Goal: Task Accomplishment & Management: Manage account settings

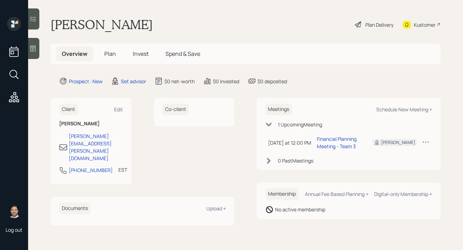
click at [111, 57] on span "Plan" at bounding box center [110, 54] width 12 height 8
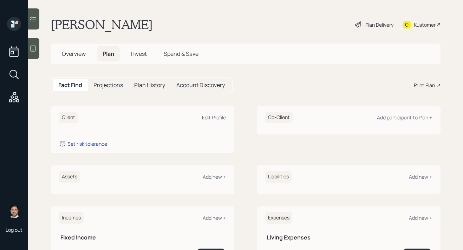
click at [80, 54] on span "Overview" at bounding box center [74, 54] width 24 height 8
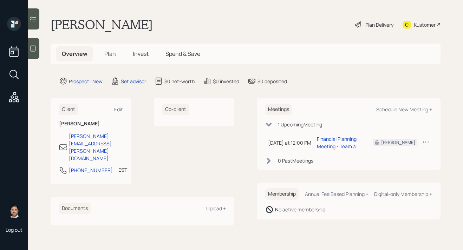
click at [112, 55] on span "Plan" at bounding box center [110, 54] width 12 height 8
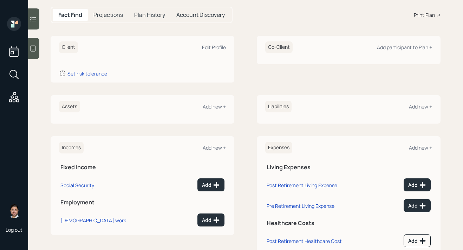
scroll to position [68, 0]
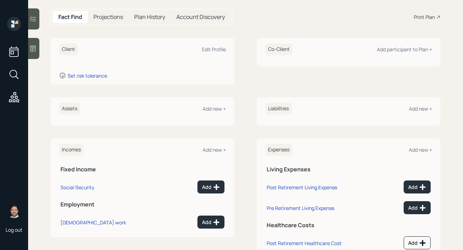
click at [33, 48] on icon at bounding box center [33, 49] width 5 height 6
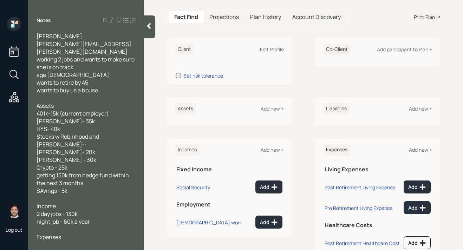
scroll to position [30, 0]
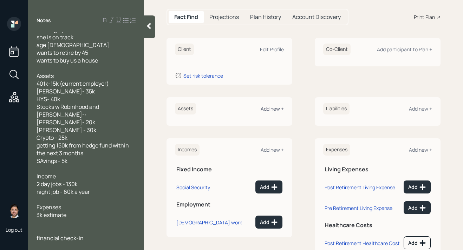
click at [275, 107] on div "Add new +" at bounding box center [271, 108] width 23 height 7
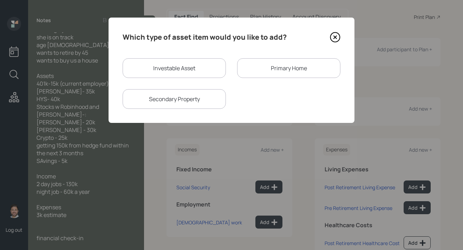
click at [201, 72] on div "Investable Asset" at bounding box center [173, 68] width 103 height 20
select select "taxable"
select select "balanced"
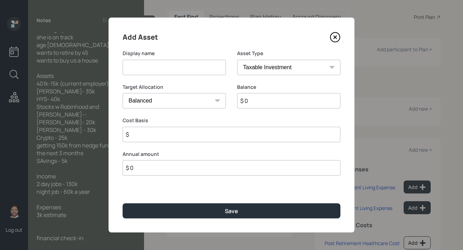
click at [197, 72] on input at bounding box center [173, 67] width 103 height 15
type input "Current 401k"
click at [303, 71] on select "SEP IRA IRA Roth IRA 401(k) Roth 401(k) 403(b) Roth 403(b) 457(b) Roth 457(b) H…" at bounding box center [288, 67] width 103 height 15
select select "company_sponsored"
click at [237, 60] on select "SEP IRA IRA Roth IRA 401(k) Roth 401(k) 403(b) Roth 403(b) 457(b) Roth 457(b) H…" at bounding box center [288, 67] width 103 height 15
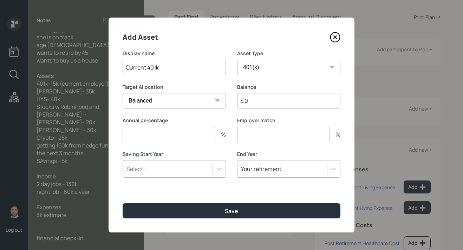
click at [259, 103] on input "$ 0" at bounding box center [288, 100] width 103 height 15
type input "$ 15,000"
click at [203, 134] on input "number" at bounding box center [168, 134] width 93 height 15
type input "0"
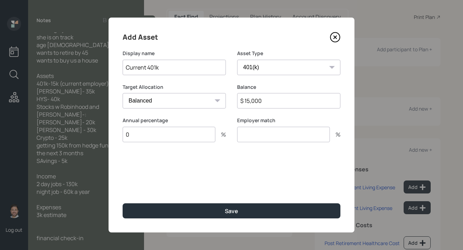
click at [258, 134] on input "number" at bounding box center [283, 134] width 93 height 15
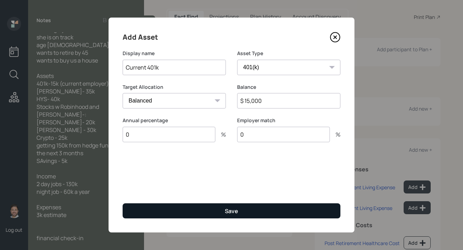
type input "0"
click at [230, 207] on div "Save" at bounding box center [231, 211] width 13 height 8
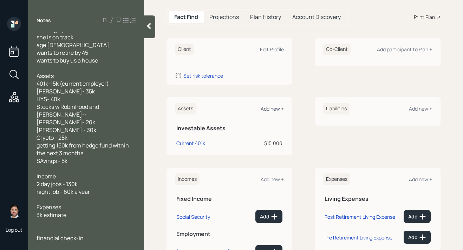
click at [272, 107] on div "Add new +" at bounding box center [271, 108] width 23 height 7
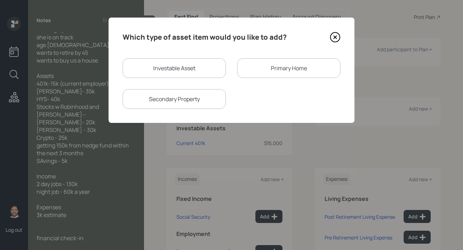
click at [199, 65] on div "Investable Asset" at bounding box center [173, 68] width 103 height 20
select select "taxable"
select select "balanced"
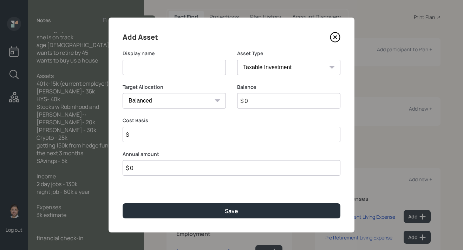
click at [199, 65] on input at bounding box center [173, 67] width 103 height 15
type input "Roth IRA"
click at [301, 70] on select "SEP IRA IRA Roth IRA 401(k) Roth 401(k) 403(b) Roth 403(b) 457(b) Roth 457(b) H…" at bounding box center [288, 67] width 103 height 15
select select "roth_ira"
click at [237, 60] on select "SEP IRA IRA Roth IRA 401(k) Roth 401(k) 403(b) Roth 403(b) 457(b) Roth 457(b) H…" at bounding box center [288, 67] width 103 height 15
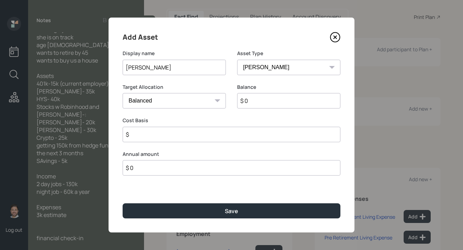
type input "$"
click at [268, 104] on input "$ 0" at bounding box center [288, 100] width 103 height 15
type input "$ 35,000"
click at [241, 134] on input "$" at bounding box center [231, 134] width 218 height 15
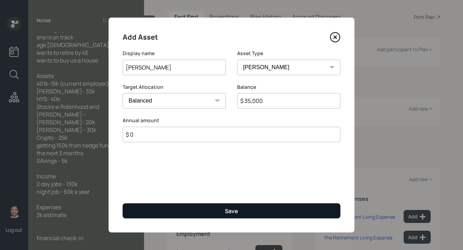
type input "$ 0"
click at [227, 208] on div "Save" at bounding box center [231, 211] width 13 height 8
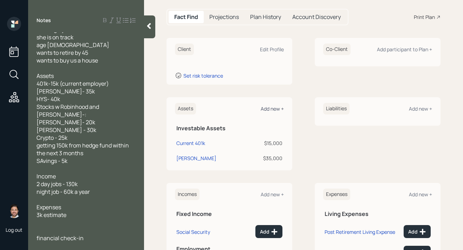
click at [274, 111] on div "Add new +" at bounding box center [271, 108] width 23 height 7
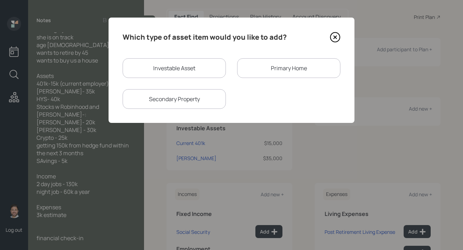
click at [191, 68] on div "Investable Asset" at bounding box center [173, 68] width 103 height 20
select select "taxable"
select select "balanced"
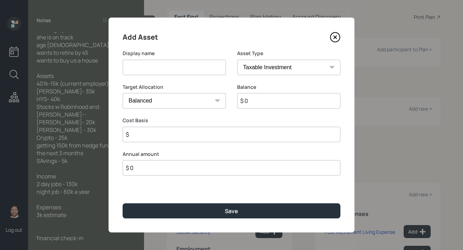
click at [191, 68] on input at bounding box center [173, 67] width 103 height 15
type input "HYS"
click at [290, 64] on select "SEP IRA IRA Roth IRA 401(k) Roth 401(k) 403(b) Roth 403(b) 457(b) Roth 457(b) H…" at bounding box center [288, 67] width 103 height 15
select select "cash"
click at [237, 60] on select "SEP IRA IRA Roth IRA 401(k) Roth 401(k) 403(b) Roth 403(b) 457(b) Roth 457(b) H…" at bounding box center [288, 67] width 103 height 15
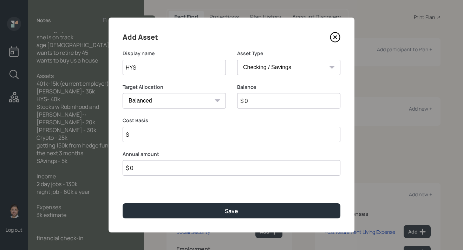
type input "$"
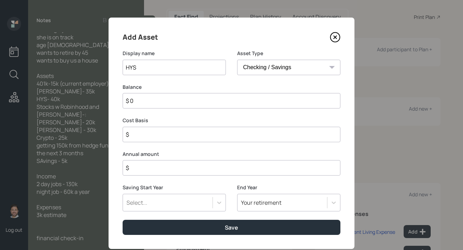
click at [266, 100] on input "$ 0" at bounding box center [231, 100] width 218 height 15
type input "$ 4"
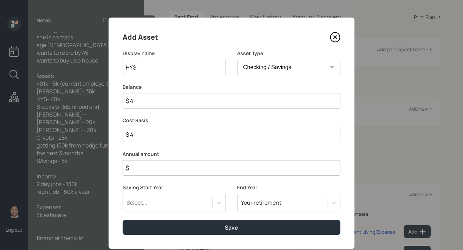
type input "$ 40"
type input "$ 400"
type input "$ 4,000"
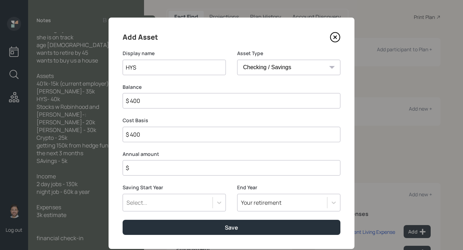
type input "$ 4,000"
type input "$ 40,000"
click at [234, 166] on input "$" at bounding box center [231, 167] width 218 height 15
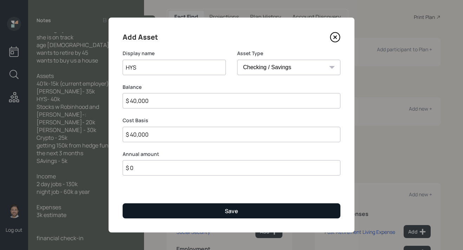
type input "$ 0"
click at [227, 214] on div "Save" at bounding box center [231, 211] width 13 height 8
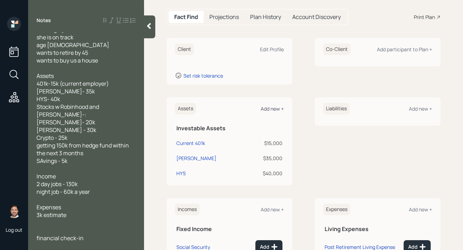
click at [276, 107] on div "Add new +" at bounding box center [271, 108] width 23 height 7
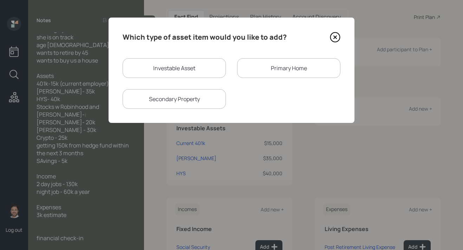
click at [193, 67] on div "Investable Asset" at bounding box center [173, 68] width 103 height 20
select select "taxable"
select select "balanced"
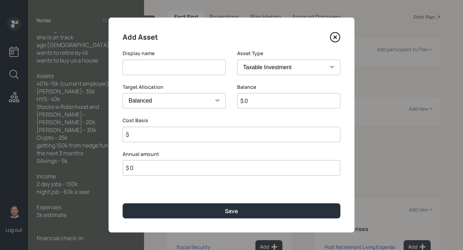
click at [193, 67] on input at bounding box center [173, 67] width 103 height 15
type input "Robinhood Brokerage"
click at [265, 104] on input "$ 0" at bounding box center [288, 100] width 103 height 15
type input "$ 20,000"
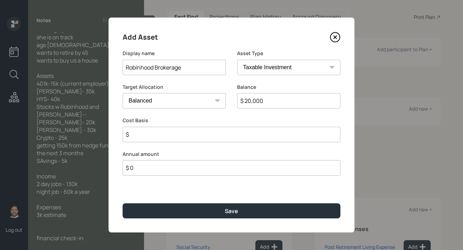
click at [239, 134] on input "$" at bounding box center [231, 134] width 218 height 15
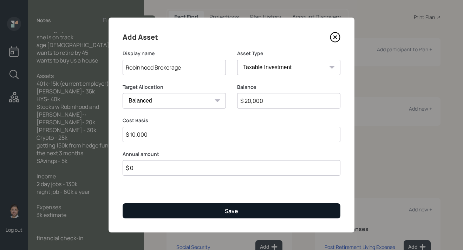
type input "$ 10,000"
click at [230, 208] on div "Save" at bounding box center [231, 211] width 13 height 8
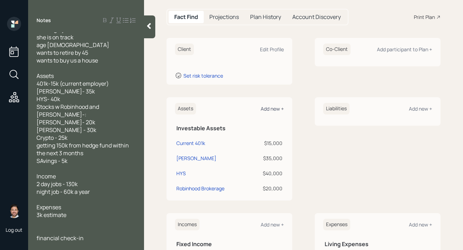
click at [275, 109] on div "Add new +" at bounding box center [271, 108] width 23 height 7
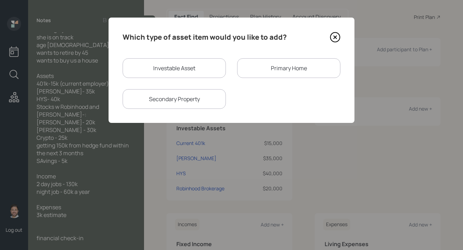
click at [216, 67] on div "Investable Asset" at bounding box center [173, 68] width 103 height 20
select select "taxable"
select select "balanced"
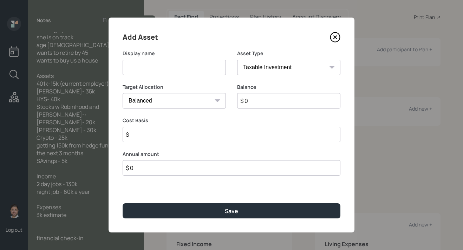
click at [201, 69] on input at bounding box center [173, 67] width 103 height 15
type input "Schwab Brokerage"
click at [302, 62] on select "SEP IRA IRA Roth IRA 401(k) Roth 401(k) 403(b) Roth 403(b) 457(b) Roth 457(b) H…" at bounding box center [288, 67] width 103 height 15
select select "college_savings"
click at [237, 60] on select "SEP IRA IRA Roth IRA 401(k) Roth 401(k) 403(b) Roth 403(b) 457(b) Roth 457(b) H…" at bounding box center [288, 67] width 103 height 15
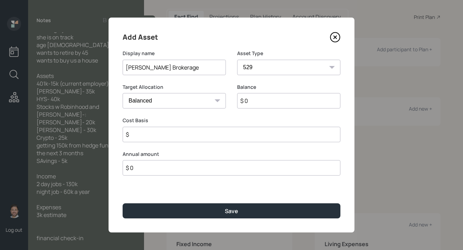
type input "$"
click at [298, 67] on select "SEP IRA IRA Roth IRA 401(k) Roth 401(k) 403(b) Roth 403(b) 457(b) Roth 457(b) H…" at bounding box center [288, 67] width 103 height 15
select select "taxable"
click at [237, 60] on select "SEP IRA IRA Roth IRA 401(k) Roth 401(k) 403(b) Roth 403(b) 457(b) Roth 457(b) H…" at bounding box center [288, 67] width 103 height 15
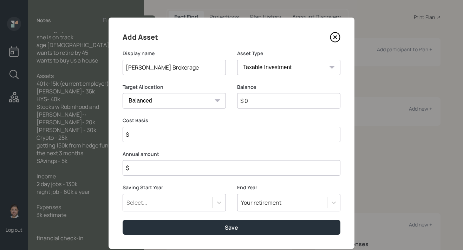
click at [265, 102] on input "$ 0" at bounding box center [288, 100] width 103 height 15
type input "$ 30,000"
click at [239, 137] on input "$" at bounding box center [231, 134] width 218 height 15
type input "$ 15,000"
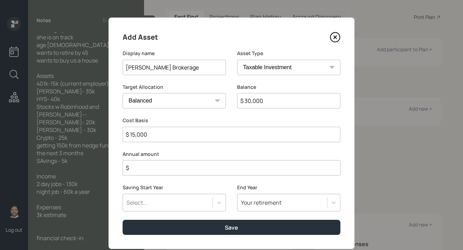
click at [226, 168] on input "$" at bounding box center [231, 167] width 218 height 15
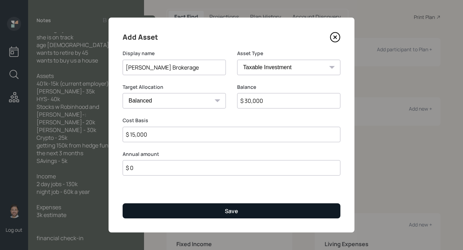
type input "$ 0"
click at [230, 208] on div "Save" at bounding box center [231, 211] width 13 height 8
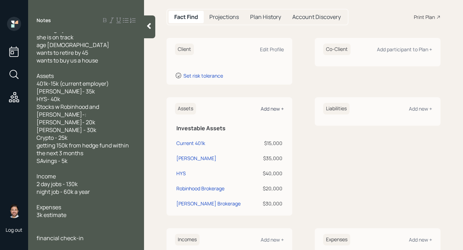
click at [275, 110] on div "Add new +" at bounding box center [271, 108] width 23 height 7
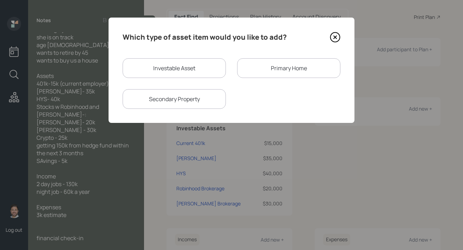
click at [191, 69] on div "Investable Asset" at bounding box center [173, 68] width 103 height 20
select select "taxable"
select select "balanced"
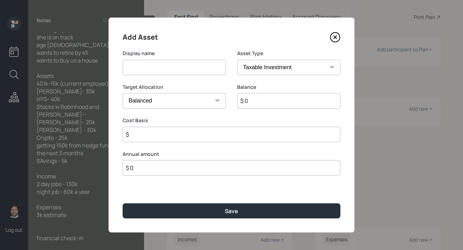
click at [190, 69] on input at bounding box center [173, 67] width 103 height 15
type input "Crypto Account"
click at [264, 71] on select "SEP IRA IRA Roth IRA 401(k) Roth 401(k) 403(b) Roth 403(b) 457(b) Roth 457(b) H…" at bounding box center [288, 67] width 103 height 15
click at [237, 60] on select "SEP IRA IRA Roth IRA 401(k) Roth 401(k) 403(b) Roth 403(b) 457(b) Roth 457(b) H…" at bounding box center [288, 67] width 103 height 15
click at [268, 105] on input "$ 0" at bounding box center [288, 100] width 103 height 15
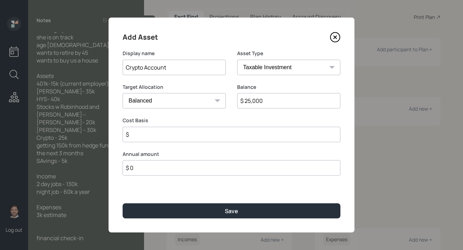
type input "$ 25,000"
click at [240, 138] on input "$" at bounding box center [231, 134] width 218 height 15
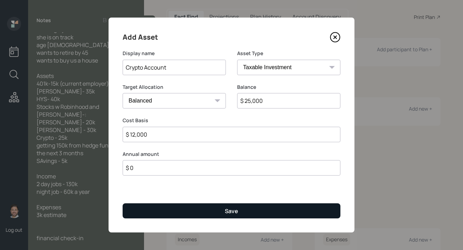
type input "$ 12,000"
click at [244, 208] on button "Save" at bounding box center [231, 210] width 218 height 15
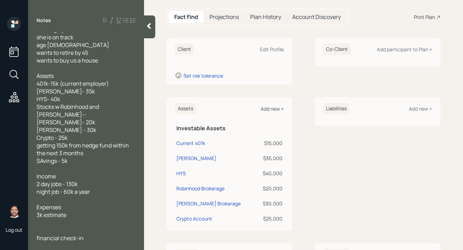
click at [276, 109] on div "Add new +" at bounding box center [271, 108] width 23 height 7
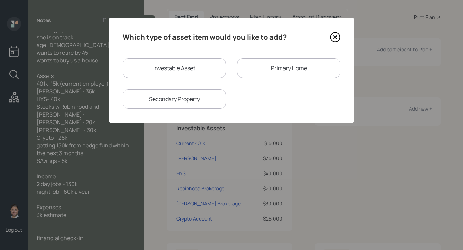
click at [182, 68] on div "Investable Asset" at bounding box center [173, 68] width 103 height 20
select select "taxable"
select select "balanced"
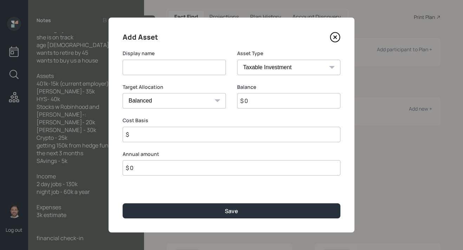
click at [182, 68] on input at bounding box center [173, 67] width 103 height 15
type input "Savings"
click at [260, 68] on select "SEP IRA IRA Roth IRA 401(k) Roth 401(k) 403(b) Roth 403(b) 457(b) Roth 457(b) H…" at bounding box center [288, 67] width 103 height 15
select select "cash"
click at [237, 60] on select "SEP IRA IRA Roth IRA 401(k) Roth 401(k) 403(b) Roth 403(b) 457(b) Roth 457(b) H…" at bounding box center [288, 67] width 103 height 15
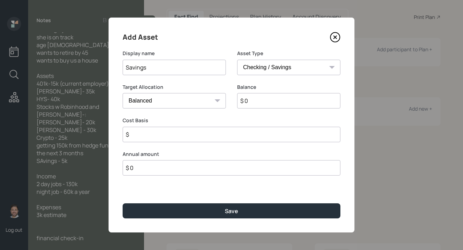
type input "$"
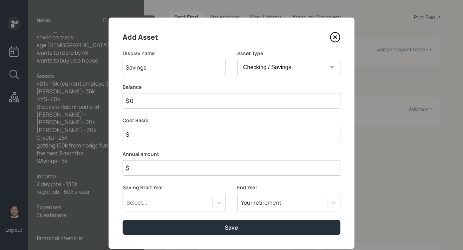
click at [237, 100] on input "$ 0" at bounding box center [231, 100] width 218 height 15
type input "$ 5"
type input "$ 50"
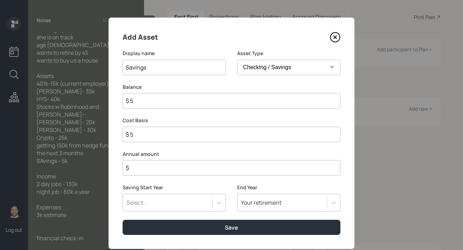
type input "$ 50"
type input "$ 500"
type input "$ 5,000"
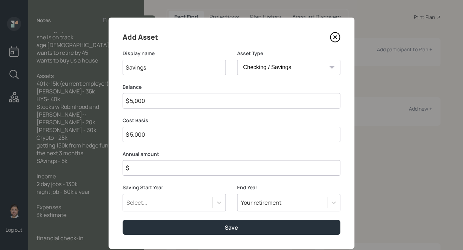
click at [223, 166] on input "$" at bounding box center [231, 167] width 218 height 15
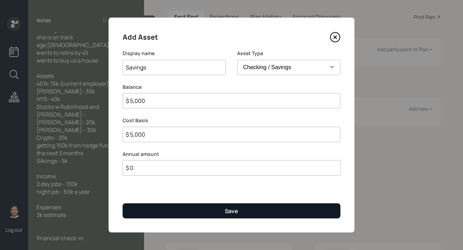
type input "$ 0"
click at [211, 214] on button "Save" at bounding box center [231, 210] width 218 height 15
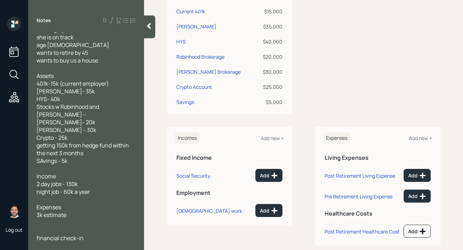
scroll to position [201, 0]
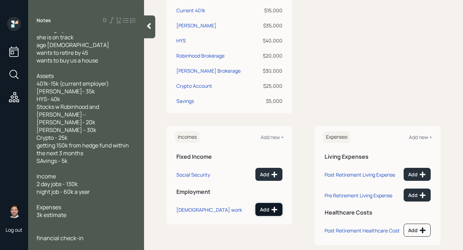
click at [260, 209] on button "Add" at bounding box center [268, 209] width 27 height 13
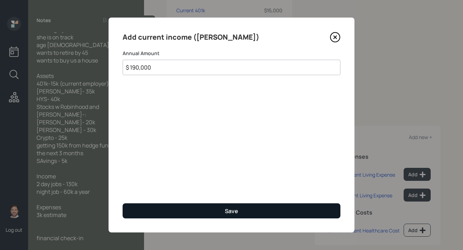
type input "$ 190,000"
click at [251, 216] on button "Save" at bounding box center [231, 210] width 218 height 15
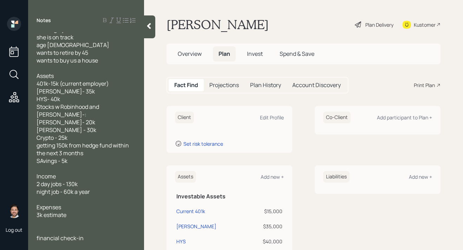
click at [153, 31] on div at bounding box center [149, 26] width 11 height 23
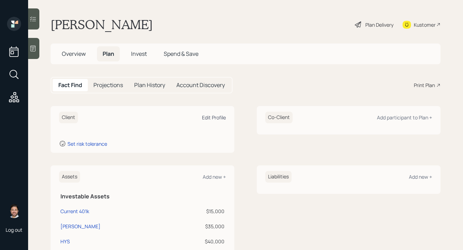
click at [214, 117] on div "Edit Profile" at bounding box center [214, 117] width 24 height 7
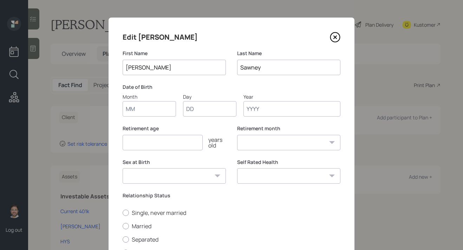
click at [160, 109] on input "Month" at bounding box center [148, 108] width 53 height 15
type input "09"
type input "29"
type input "1990"
select select "9"
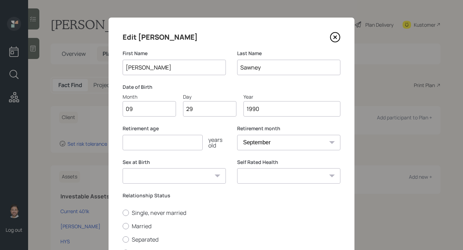
type input "1990"
click at [140, 140] on input "number" at bounding box center [162, 142] width 80 height 15
type input "45"
click at [159, 176] on select "Male Female Other / Prefer not to say" at bounding box center [173, 175] width 103 height 15
select select "female"
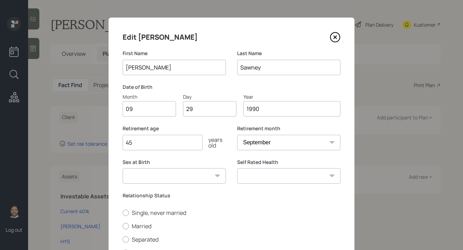
click at [122, 168] on select "Male Female Other / Prefer not to say" at bounding box center [173, 175] width 103 height 15
click at [289, 178] on select "Excellent Very Good Good Fair Poor" at bounding box center [288, 175] width 103 height 15
select select "excellent"
click at [237, 168] on select "Excellent Very Good Good Fair Poor" at bounding box center [288, 175] width 103 height 15
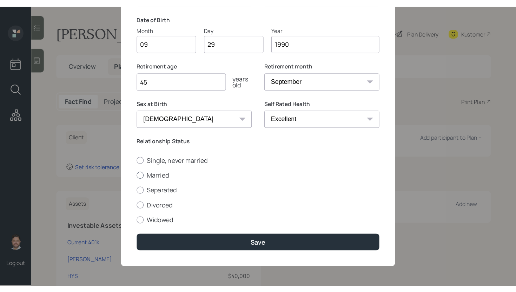
scroll to position [75, 0]
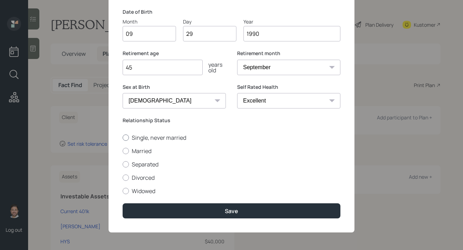
click at [141, 137] on label "Single, never married" at bounding box center [231, 138] width 218 height 8
click at [122, 137] on input "Single, never married" at bounding box center [122, 137] width 0 height 0
radio input "true"
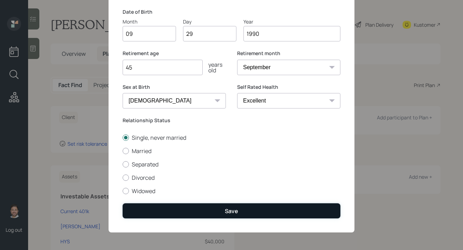
click at [237, 210] on div "Save" at bounding box center [231, 211] width 13 height 8
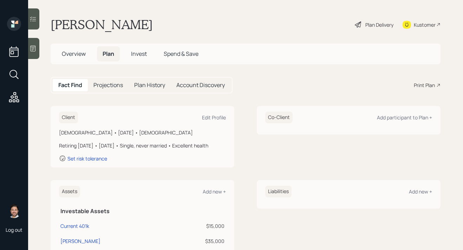
click at [379, 24] on div "Plan Delivery" at bounding box center [379, 24] width 28 height 7
click at [80, 53] on span "Overview" at bounding box center [74, 54] width 24 height 8
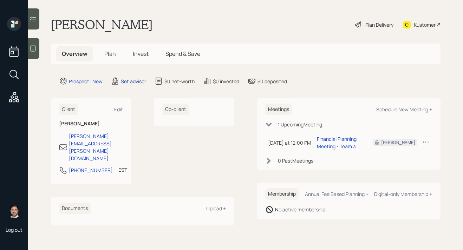
click at [132, 79] on div "Set advisor" at bounding box center [133, 81] width 25 height 7
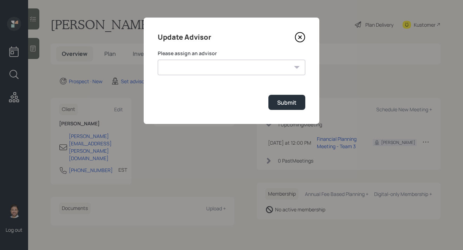
click at [219, 70] on select "Michael Russo Jonah Coleman Tyler End Treva Nostdahl Eric Schwartz Sami Boghos …" at bounding box center [231, 67] width 147 height 15
select select "bffa7908-1b2a-4c79-9bb6-f0ec9aed22d3"
click at [158, 60] on select "Michael Russo Jonah Coleman Tyler End Treva Nostdahl Eric Schwartz Sami Boghos …" at bounding box center [231, 67] width 147 height 15
click at [292, 107] on button "Submit" at bounding box center [286, 102] width 37 height 15
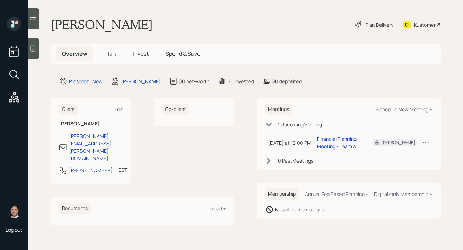
click at [377, 25] on div "Plan Delivery" at bounding box center [379, 24] width 28 height 7
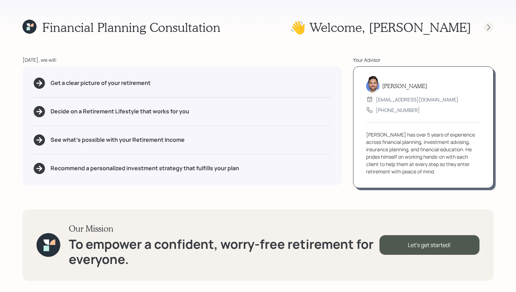
click at [488, 28] on icon at bounding box center [488, 27] width 7 height 7
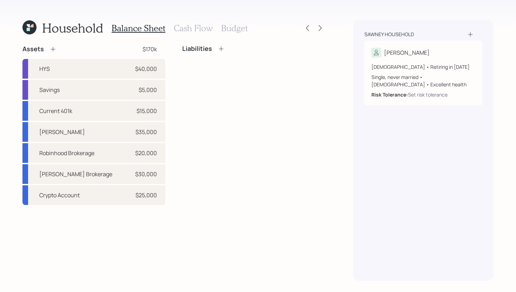
click at [220, 49] on icon at bounding box center [221, 48] width 7 height 7
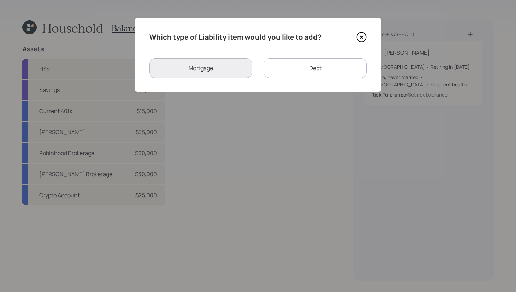
click at [287, 69] on div "Debt" at bounding box center [315, 68] width 103 height 20
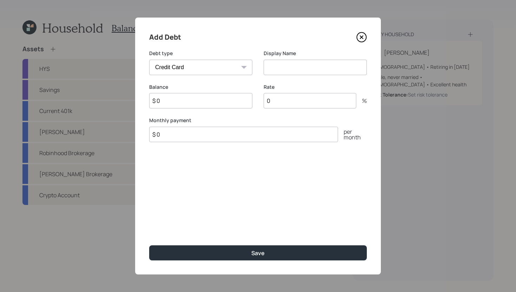
click at [211, 69] on select "Car Credit Card Medical Student Other" at bounding box center [200, 67] width 103 height 15
select select "car"
click at [149, 60] on select "Car Credit Card Medical Student Other" at bounding box center [200, 67] width 103 height 15
click at [287, 65] on input at bounding box center [315, 67] width 103 height 15
type input "Car Loan"
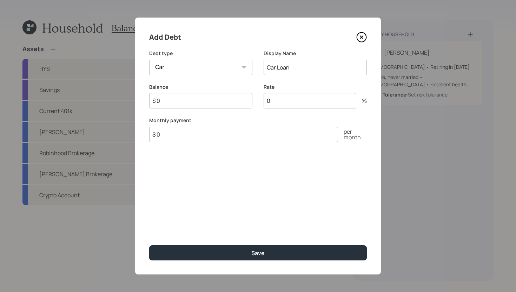
click at [223, 100] on input "$ 0" at bounding box center [200, 100] width 103 height 15
type input "$ 16,000"
click at [308, 100] on input "0" at bounding box center [310, 100] width 93 height 15
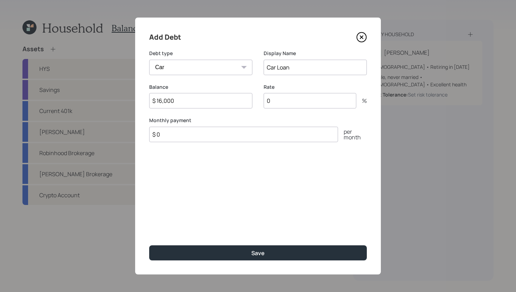
click at [307, 100] on input "0" at bounding box center [310, 100] width 93 height 15
type input "18"
click at [283, 135] on input "$ 0" at bounding box center [243, 134] width 189 height 15
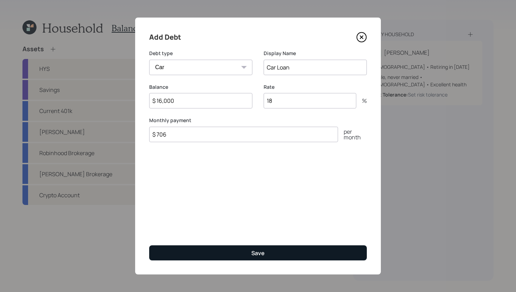
type input "$ 706"
click at [296, 252] on button "Save" at bounding box center [258, 252] width 218 height 15
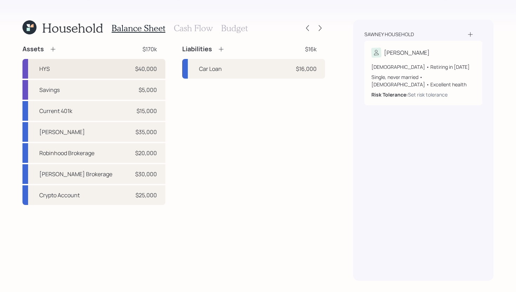
click at [104, 75] on div "HYS $40,000" at bounding box center [93, 69] width 143 height 20
select select "cash"
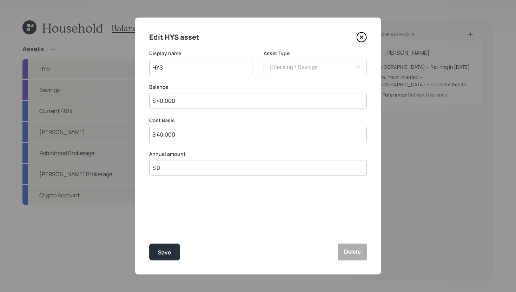
click at [175, 173] on input "$ 0" at bounding box center [258, 167] width 218 height 15
type input "$ 48,000"
click at [173, 205] on div "Select..." at bounding box center [163, 203] width 21 height 8
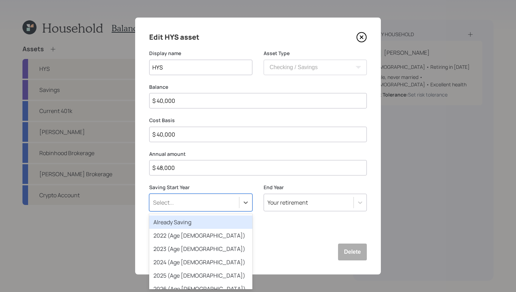
click at [173, 217] on div "Already Saving" at bounding box center [200, 222] width 103 height 13
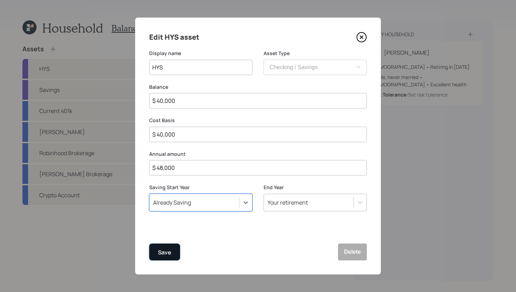
click at [172, 250] on button "Save" at bounding box center [164, 252] width 31 height 17
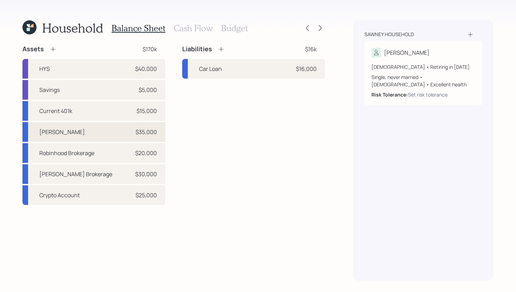
click at [103, 128] on div "Roth IRA $35,000" at bounding box center [93, 132] width 143 height 20
select select "roth_ira"
select select "balanced"
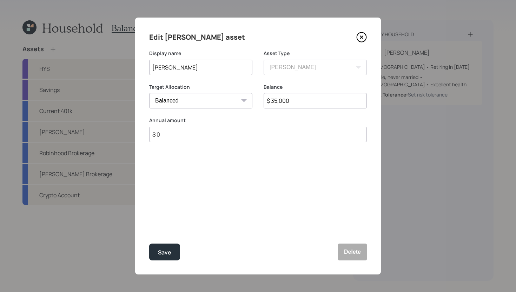
click at [170, 140] on input "$ 0" at bounding box center [258, 134] width 218 height 15
click at [198, 171] on div "Select..." at bounding box center [195, 169] width 90 height 12
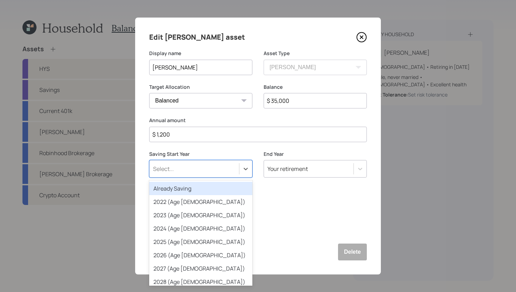
click at [192, 191] on div "Already Saving" at bounding box center [200, 188] width 103 height 13
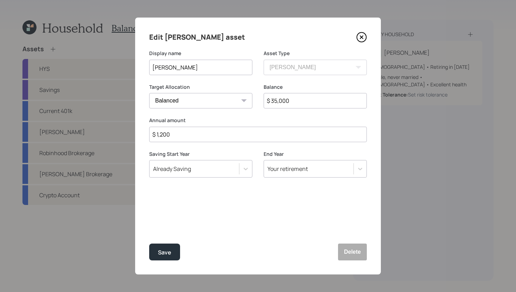
click at [196, 139] on input "$ 1,200" at bounding box center [258, 134] width 218 height 15
type input "$ 7,000"
click at [170, 252] on div "Save" at bounding box center [164, 252] width 13 height 9
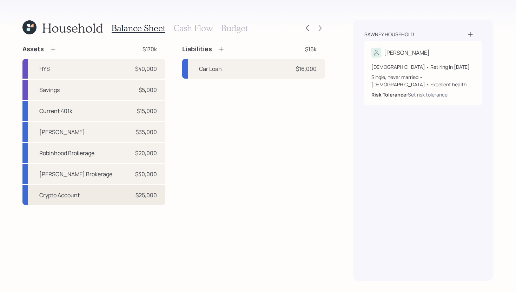
click at [98, 195] on div "Crypto Account $25,000" at bounding box center [93, 195] width 143 height 20
select select "taxable"
select select "balanced"
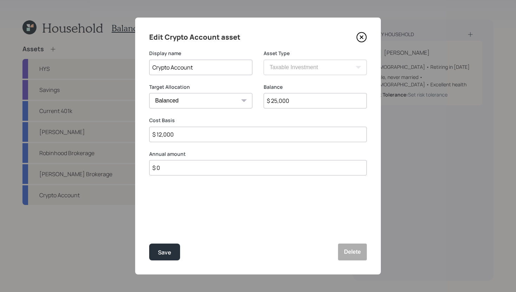
click at [168, 171] on input "$ 0" at bounding box center [258, 167] width 218 height 15
type input "$ 12,000"
click at [169, 201] on div "Select..." at bounding box center [163, 203] width 21 height 8
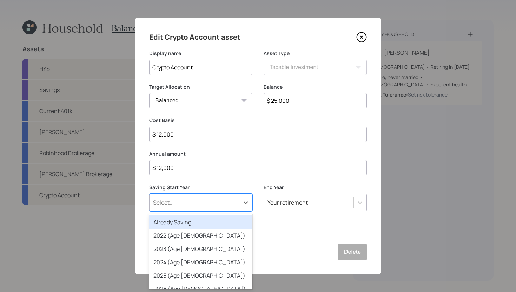
click at [169, 221] on div "Already Saving" at bounding box center [200, 222] width 103 height 13
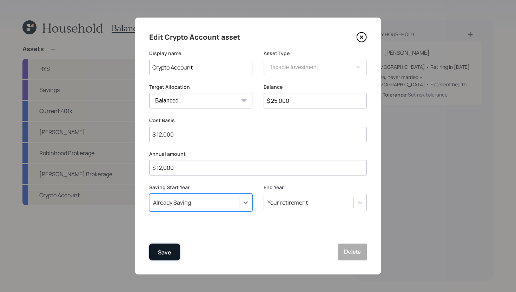
click at [170, 252] on div "Save" at bounding box center [164, 252] width 13 height 9
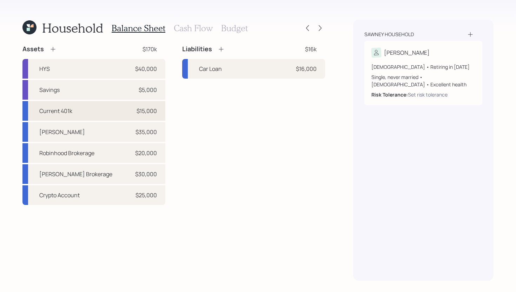
click at [65, 112] on div "Current 401k" at bounding box center [55, 111] width 33 height 8
select select "company_sponsored"
select select "balanced"
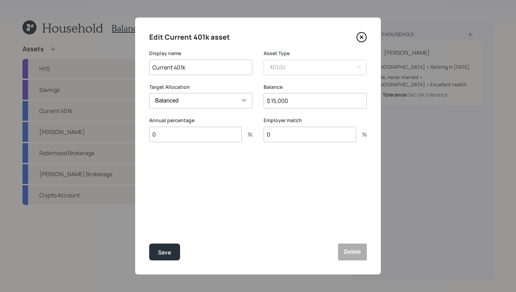
click at [223, 132] on input "0" at bounding box center [195, 134] width 93 height 15
click at [315, 138] on input "0" at bounding box center [310, 134] width 93 height 15
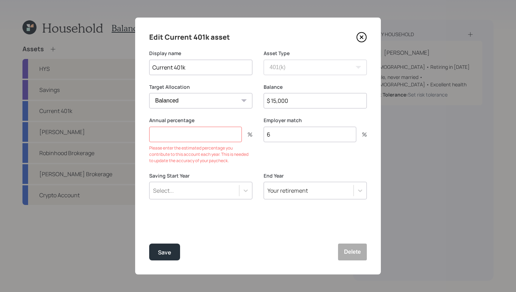
type input "6"
click at [227, 137] on input "number" at bounding box center [195, 134] width 93 height 15
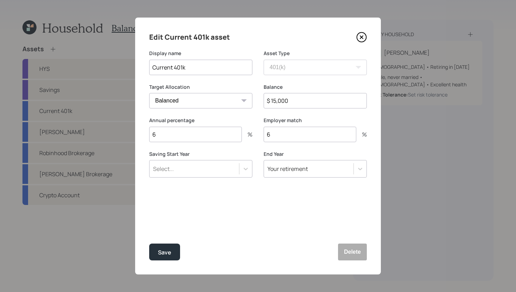
type input "6"
click at [230, 166] on div "Select..." at bounding box center [195, 169] width 90 height 12
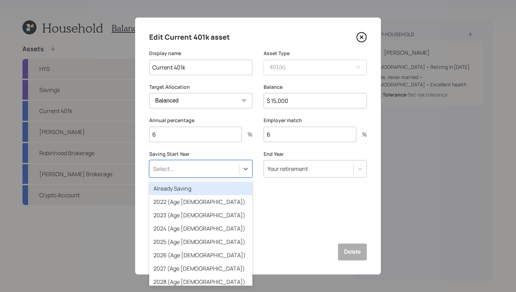
click at [220, 192] on div "Already Saving" at bounding box center [200, 188] width 103 height 13
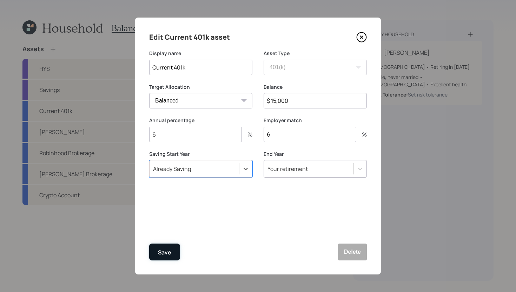
click at [168, 254] on div "Save" at bounding box center [164, 252] width 13 height 9
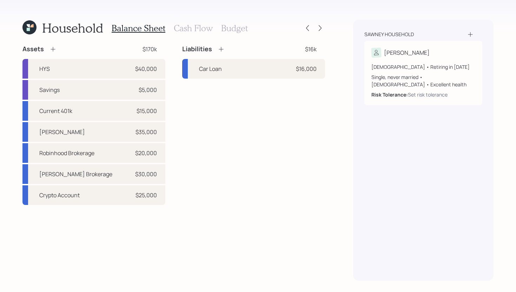
click at [196, 24] on h3 "Cash Flow" at bounding box center [193, 28] width 39 height 10
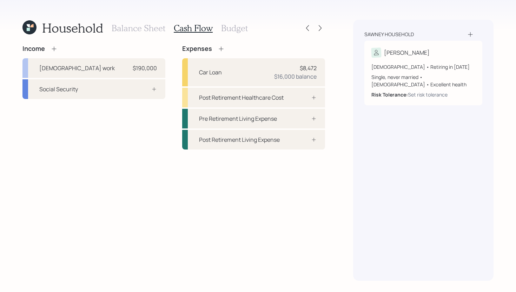
click at [221, 48] on icon at bounding box center [221, 48] width 7 height 7
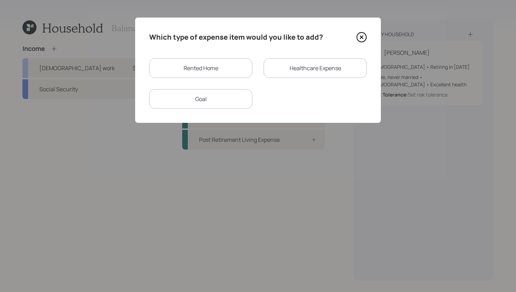
click at [233, 71] on div "Rented Home" at bounding box center [200, 68] width 103 height 20
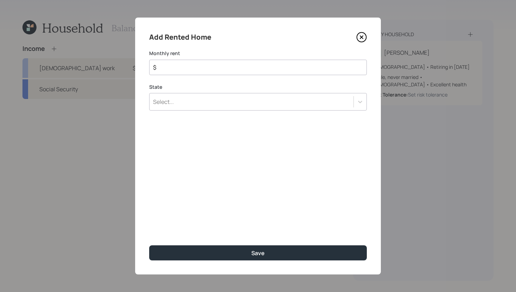
click at [223, 107] on div "Select..." at bounding box center [252, 102] width 204 height 12
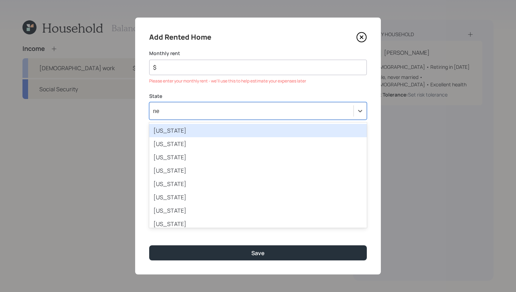
type input "new"
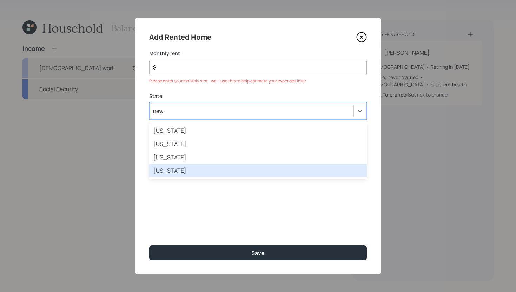
click at [188, 169] on div "New York" at bounding box center [258, 170] width 218 height 13
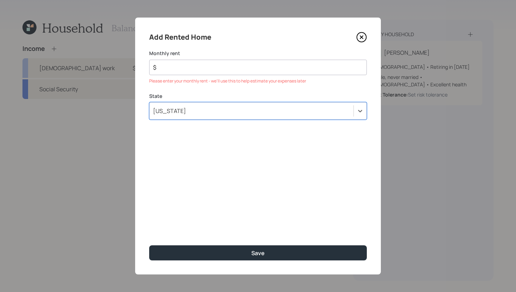
click at [202, 76] on div "Monthly rent $ Please enter your monthly rent - we'll use this to help estimate…" at bounding box center [258, 67] width 218 height 34
click at [202, 73] on div "$" at bounding box center [258, 67] width 218 height 15
click at [204, 65] on input "$" at bounding box center [255, 67] width 206 height 8
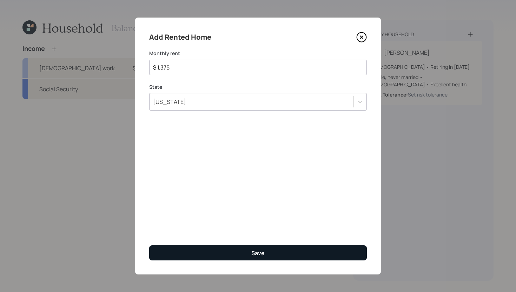
type input "$ 1,375"
click at [204, 254] on button "Save" at bounding box center [258, 252] width 218 height 15
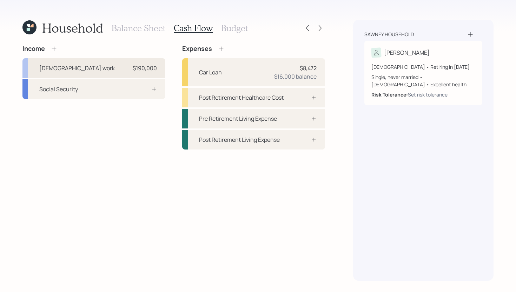
click at [137, 67] on div "$190,000" at bounding box center [145, 68] width 24 height 8
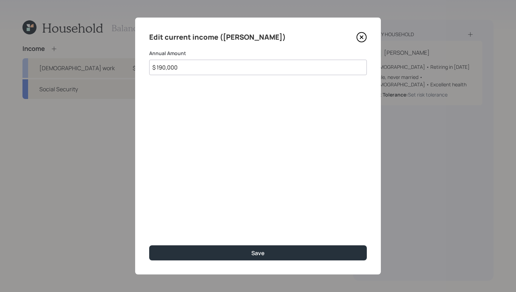
click at [221, 66] on input "$ 190,000" at bounding box center [258, 67] width 218 height 15
type input "$ 190,000"
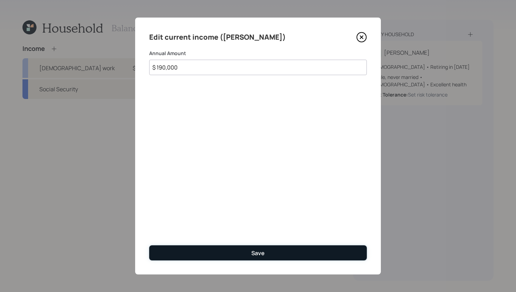
click at [250, 256] on button "Save" at bounding box center [258, 252] width 218 height 15
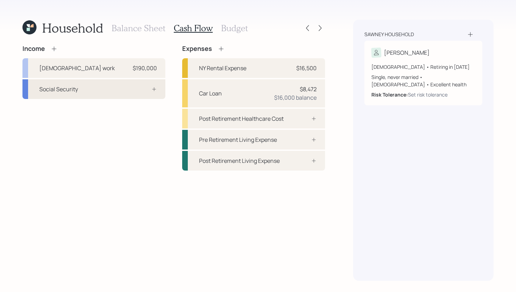
click at [131, 86] on div "Social Security" at bounding box center [93, 89] width 143 height 20
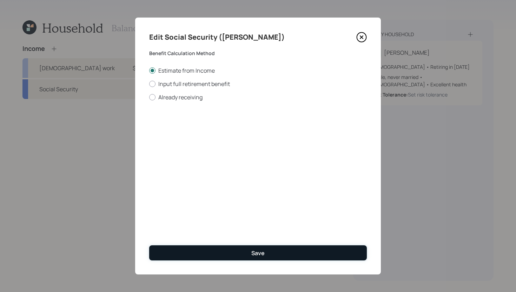
click at [234, 247] on button "Save" at bounding box center [258, 252] width 218 height 15
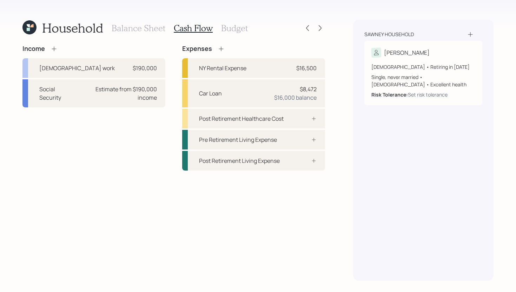
click at [221, 48] on icon at bounding box center [221, 48] width 7 height 7
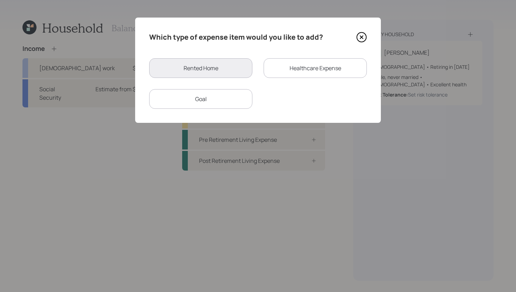
click at [297, 64] on div "Healthcare Expense" at bounding box center [315, 68] width 103 height 20
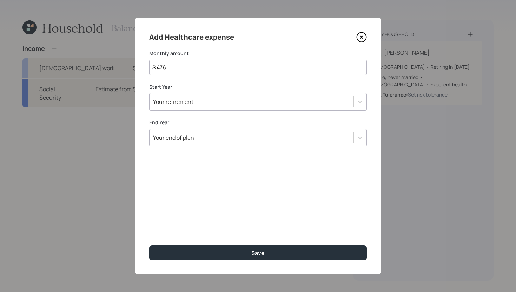
click at [221, 68] on input "$ 476" at bounding box center [258, 67] width 218 height 15
type input "$ 60"
click at [239, 109] on div "Your retirement" at bounding box center [258, 102] width 218 height 18
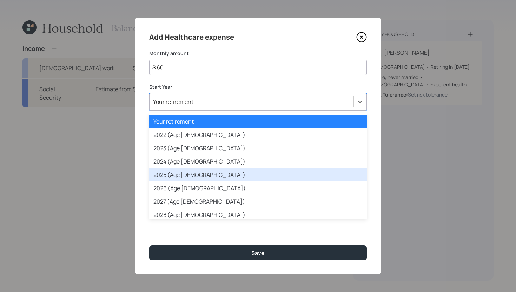
click at [204, 172] on div "2025 (Age 35)" at bounding box center [258, 174] width 218 height 13
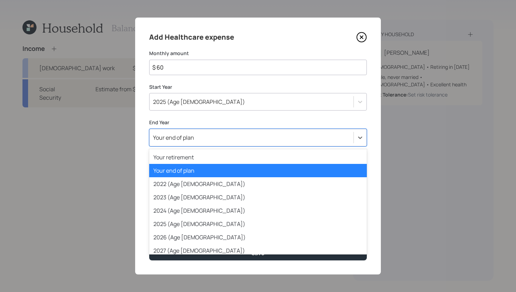
click at [215, 138] on div "Your end of plan" at bounding box center [252, 138] width 204 height 12
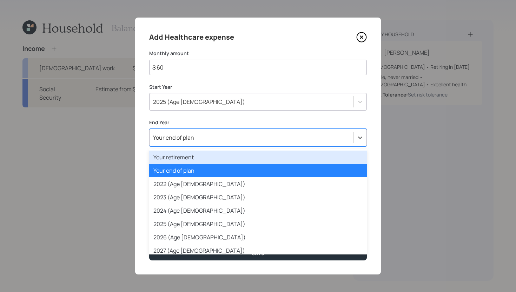
click at [209, 155] on div "Your retirement" at bounding box center [258, 157] width 218 height 13
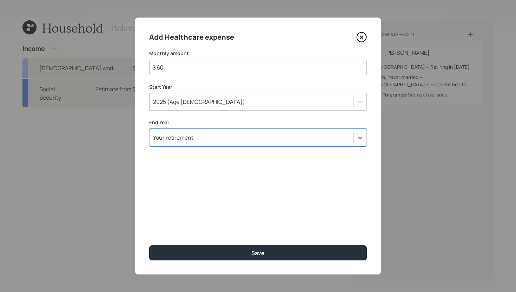
click at [211, 234] on div "Add Healthcare expense Monthly amount $ 60 Start Year 2025 (Age 35) End Year op…" at bounding box center [258, 146] width 246 height 257
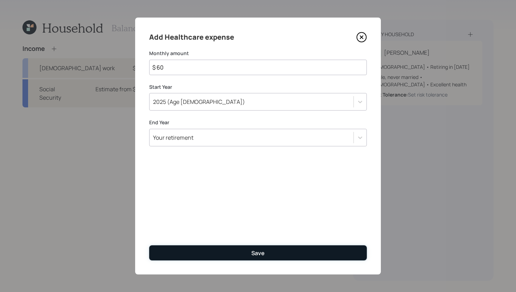
click at [210, 248] on button "Save" at bounding box center [258, 252] width 218 height 15
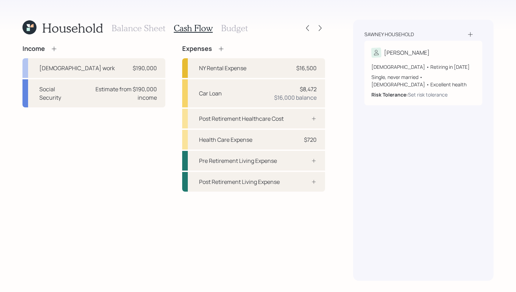
click at [137, 27] on h3 "Balance Sheet" at bounding box center [139, 28] width 54 height 10
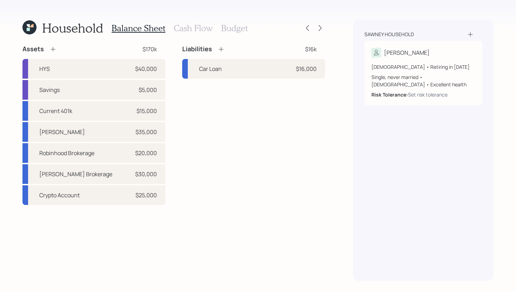
click at [54, 50] on icon at bounding box center [52, 49] width 7 height 7
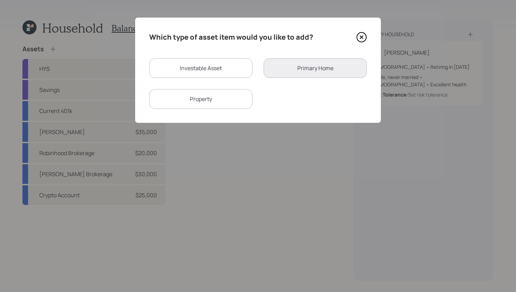
click at [223, 101] on div "Property" at bounding box center [200, 99] width 103 height 20
select select "rental_property"
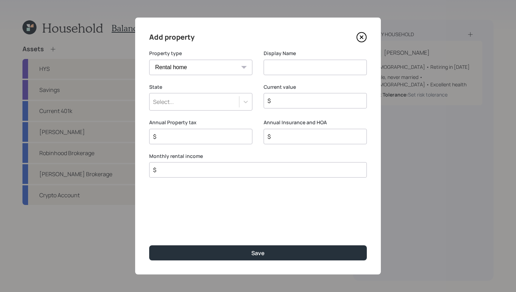
click at [362, 40] on icon at bounding box center [361, 37] width 11 height 11
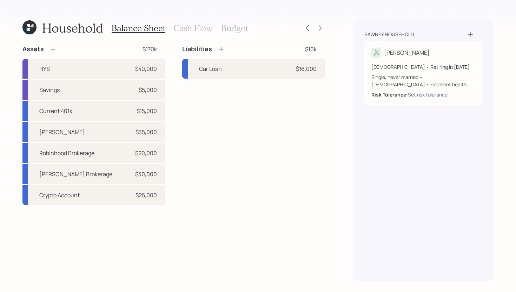
click at [194, 32] on h3 "Cash Flow" at bounding box center [193, 28] width 39 height 10
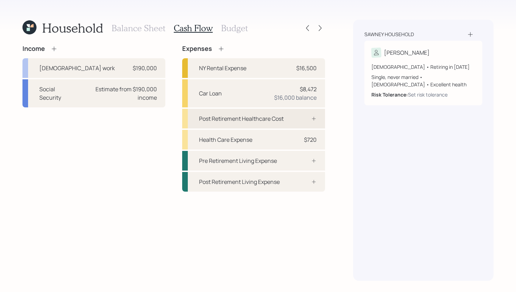
click at [284, 124] on div "Post Retirement Healthcare Cost" at bounding box center [253, 119] width 143 height 20
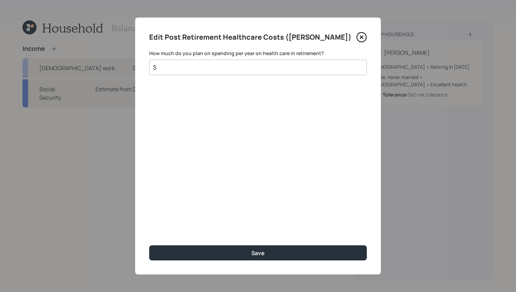
click at [229, 69] on input "$" at bounding box center [255, 67] width 206 height 8
type input "$ 5,800"
click at [292, 261] on div "Edit Post Retirement Healthcare Costs (Tashanna) How much do you plan on spendi…" at bounding box center [258, 146] width 246 height 257
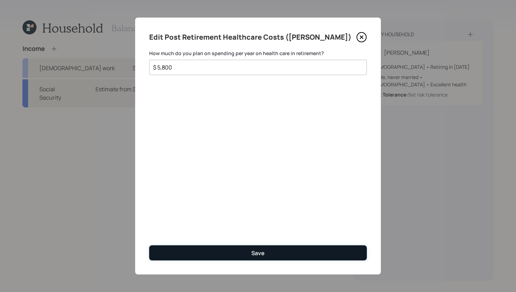
click at [294, 254] on button "Save" at bounding box center [258, 252] width 218 height 15
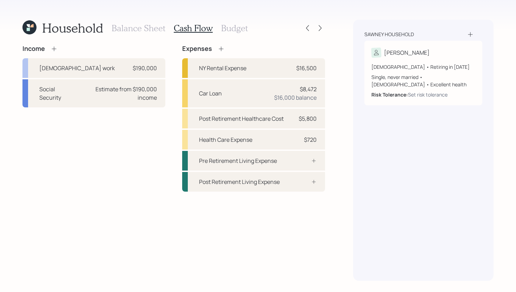
click at [232, 34] on div "Balance Sheet Cash Flow Budget" at bounding box center [180, 28] width 136 height 17
click at [232, 32] on h3 "Budget" at bounding box center [234, 28] width 27 height 10
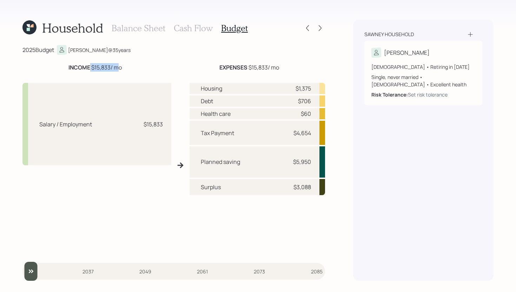
drag, startPoint x: 90, startPoint y: 66, endPoint x: 115, endPoint y: 66, distance: 26.0
click at [115, 66] on div "INCOME $15,833 / mo" at bounding box center [94, 67] width 53 height 8
drag, startPoint x: 248, startPoint y: 67, endPoint x: 267, endPoint y: 67, distance: 18.6
click at [267, 67] on div "EXPENSES $15,833 / mo" at bounding box center [249, 67] width 60 height 8
click at [300, 52] on div "2025 Budget Tashanna @ 35 years" at bounding box center [173, 50] width 303 height 10
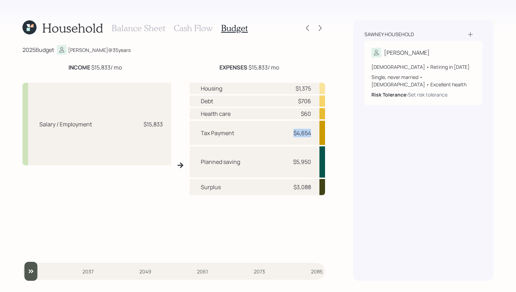
drag, startPoint x: 288, startPoint y: 133, endPoint x: 312, endPoint y: 133, distance: 23.5
click at [312, 133] on div "Tax Payment $4,654" at bounding box center [257, 133] width 135 height 24
drag, startPoint x: 296, startPoint y: 89, endPoint x: 319, endPoint y: 88, distance: 22.8
click at [319, 88] on div "Housing $1,375" at bounding box center [257, 88] width 135 height 11
drag, startPoint x: 297, startPoint y: 101, endPoint x: 308, endPoint y: 101, distance: 11.2
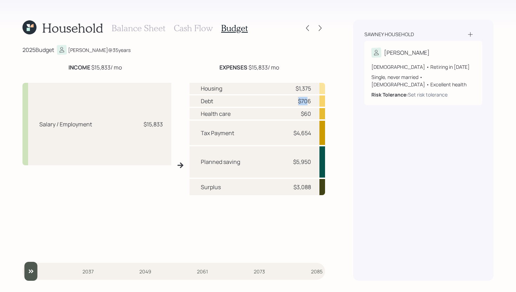
click at [308, 101] on div "$706" at bounding box center [300, 101] width 21 height 8
drag, startPoint x: 298, startPoint y: 111, endPoint x: 312, endPoint y: 114, distance: 14.5
click at [312, 115] on div "Health care $60" at bounding box center [257, 113] width 135 height 11
drag, startPoint x: 293, startPoint y: 162, endPoint x: 311, endPoint y: 160, distance: 18.0
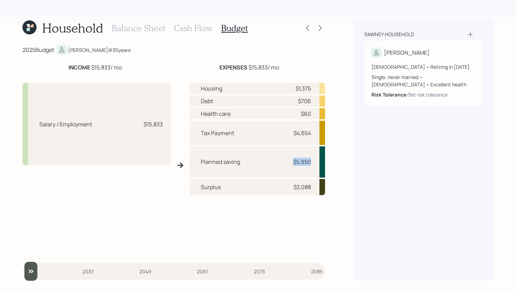
click at [311, 160] on div "Planned saving $5,950" at bounding box center [257, 161] width 135 height 31
click at [200, 170] on div "Planned saving $5,950" at bounding box center [257, 161] width 135 height 31
click at [193, 29] on h3 "Cash Flow" at bounding box center [193, 28] width 39 height 10
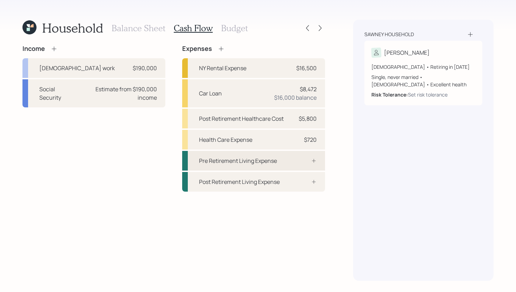
click at [266, 160] on div "Pre Retirement Living Expense" at bounding box center [238, 161] width 78 height 8
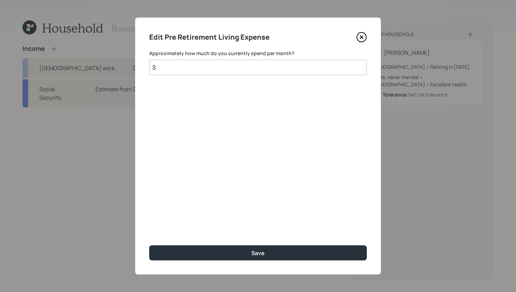
click at [234, 74] on input "$" at bounding box center [258, 67] width 218 height 15
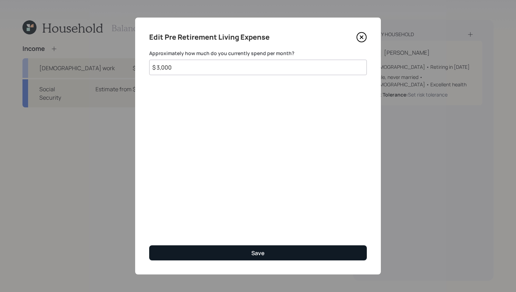
type input "$ 3,000"
click at [258, 259] on button "Save" at bounding box center [258, 252] width 218 height 15
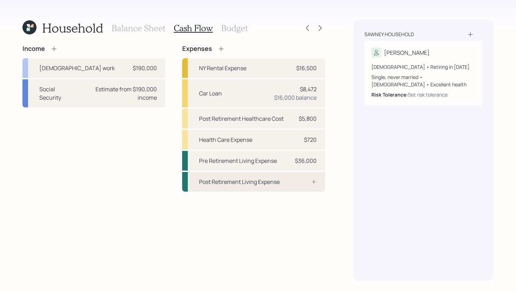
click at [279, 181] on div "Post Retirement Living Expense" at bounding box center [239, 182] width 81 height 8
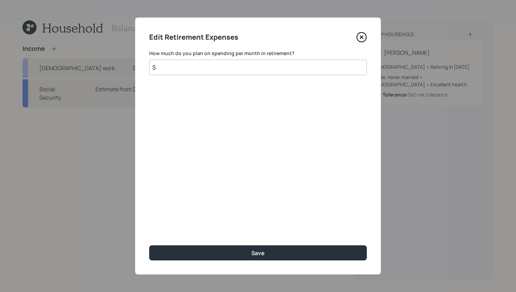
click at [239, 70] on input "$" at bounding box center [258, 67] width 218 height 15
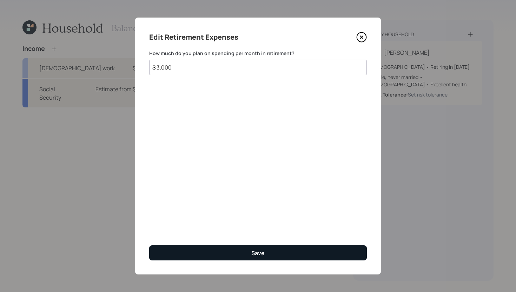
type input "$ 3,000"
click at [272, 248] on button "Save" at bounding box center [258, 252] width 218 height 15
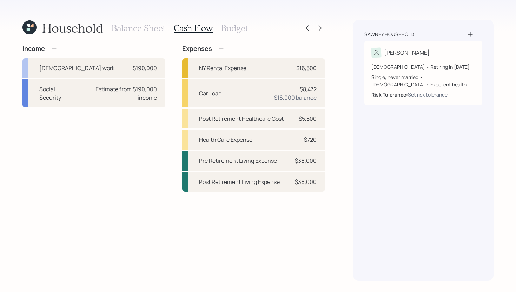
click at [135, 27] on h3 "Balance Sheet" at bounding box center [139, 28] width 54 height 10
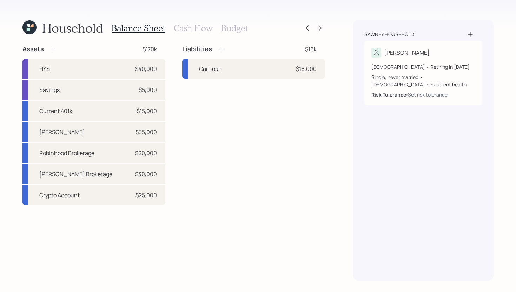
click at [196, 27] on h3 "Cash Flow" at bounding box center [193, 28] width 39 height 10
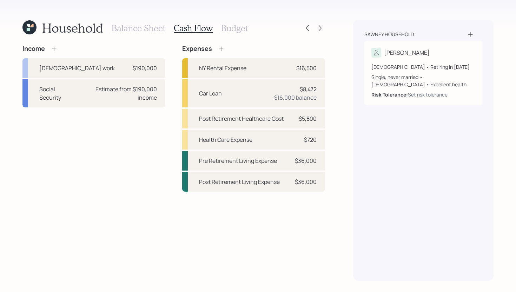
click at [223, 27] on h3 "Budget" at bounding box center [234, 28] width 27 height 10
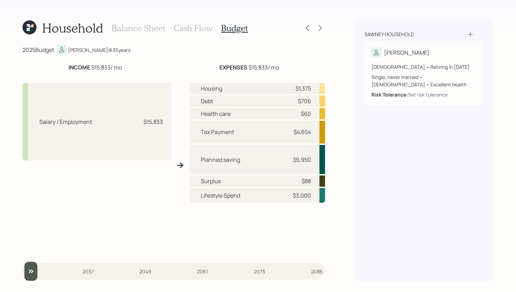
click at [194, 24] on h3 "Cash Flow" at bounding box center [193, 28] width 39 height 10
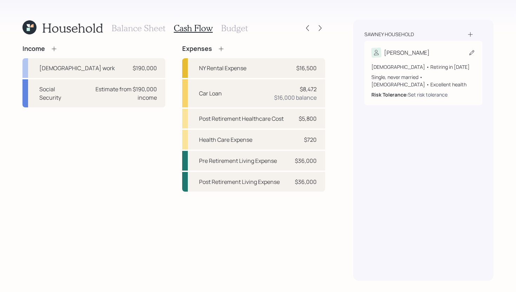
click at [415, 94] on div "Set risk tolerance" at bounding box center [428, 94] width 40 height 7
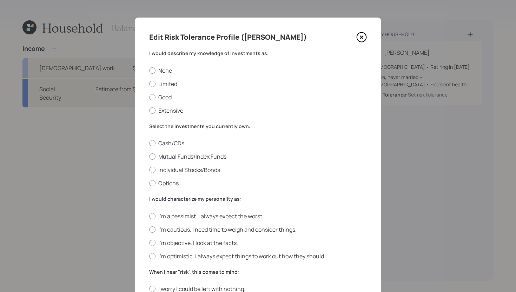
scroll to position [17, 0]
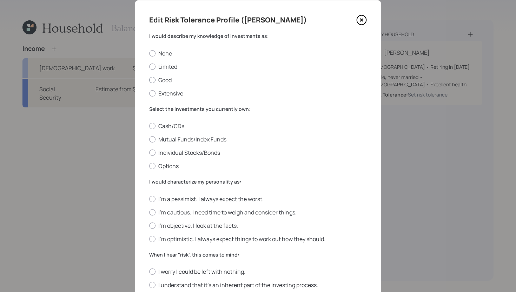
click at [163, 81] on label "Good" at bounding box center [258, 80] width 218 height 8
click at [149, 80] on input "Good" at bounding box center [149, 80] width 0 height 0
radio input "true"
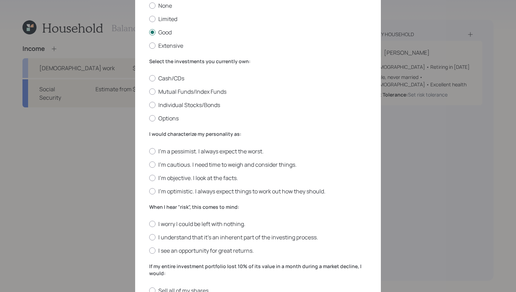
scroll to position [66, 0]
click at [215, 90] on label "Mutual Funds/Index Funds" at bounding box center [258, 91] width 218 height 8
click at [149, 91] on input "Mutual Funds/Index Funds" at bounding box center [149, 91] width 0 height 0
radio input "true"
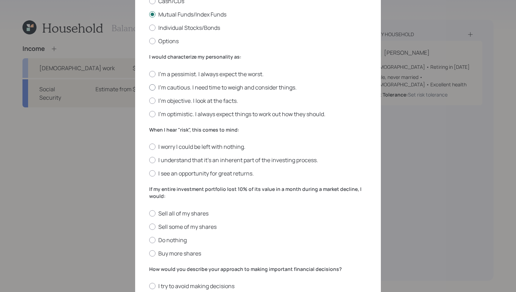
scroll to position [143, 0]
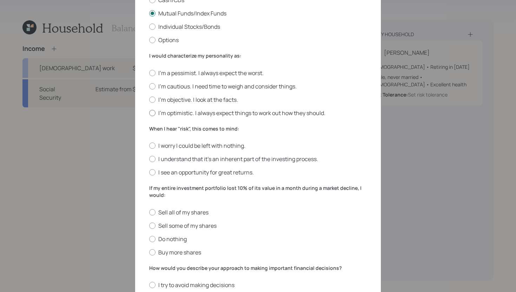
click at [173, 114] on label "I'm optimistic. I always expect things to work out how they should." at bounding box center [258, 113] width 218 height 8
click at [149, 113] on input "I'm optimistic. I always expect things to work out how they should." at bounding box center [149, 113] width 0 height 0
radio input "true"
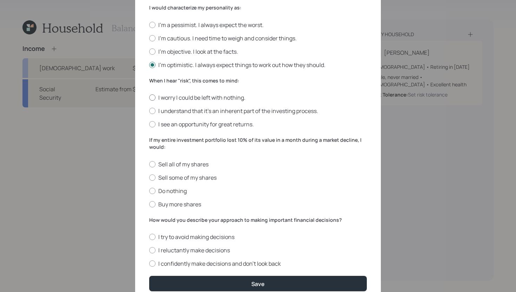
scroll to position [192, 0]
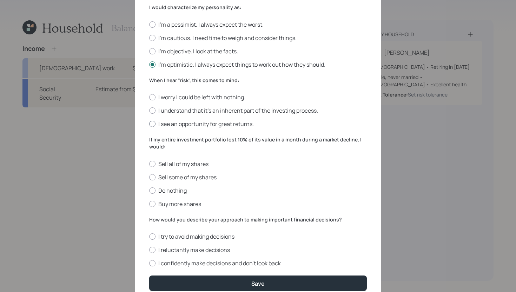
click at [179, 125] on label "I see an opportunity for great returns." at bounding box center [258, 124] width 218 height 8
click at [149, 124] on input "I see an opportunity for great returns." at bounding box center [149, 124] width 0 height 0
radio input "true"
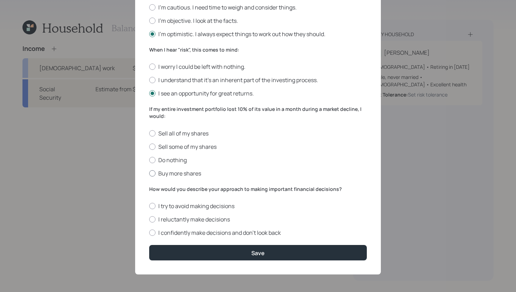
click at [185, 173] on label "Buy more shares" at bounding box center [258, 174] width 218 height 8
click at [149, 173] on input "Buy more shares" at bounding box center [149, 173] width 0 height 0
radio input "true"
click at [217, 233] on label "I confidently make decisions and don’t look back" at bounding box center [258, 233] width 218 height 8
click at [149, 233] on input "I confidently make decisions and don’t look back" at bounding box center [149, 233] width 0 height 0
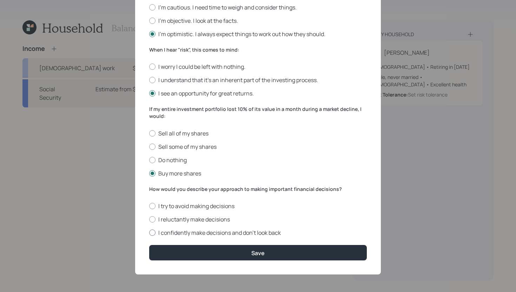
radio input "true"
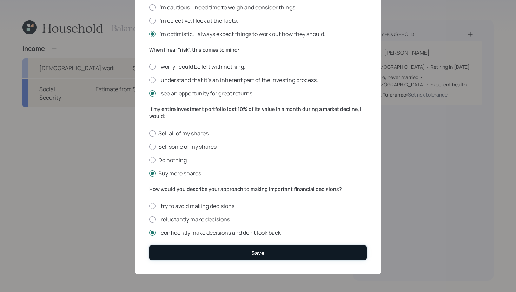
click at [216, 252] on button "Save" at bounding box center [258, 252] width 218 height 15
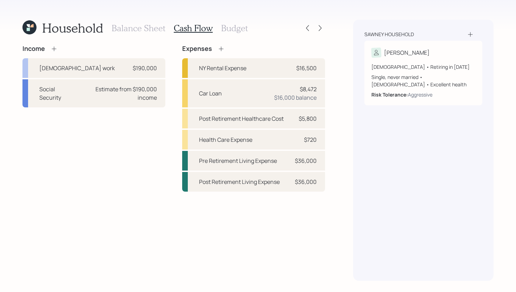
click at [236, 31] on h3 "Budget" at bounding box center [234, 28] width 27 height 10
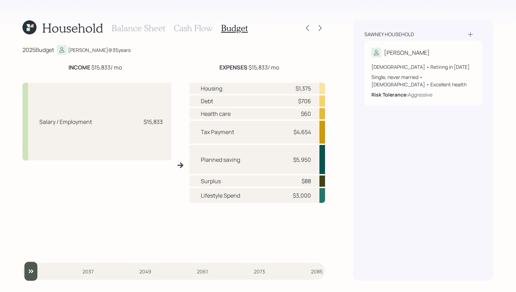
click at [193, 27] on h3 "Cash Flow" at bounding box center [193, 28] width 39 height 10
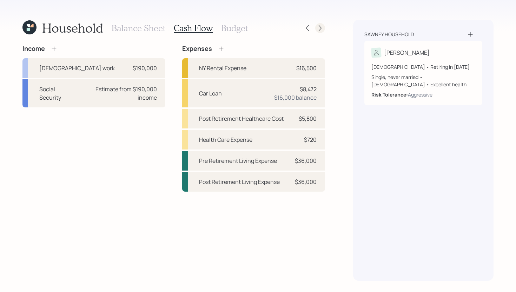
click at [322, 25] on icon at bounding box center [320, 28] width 7 height 7
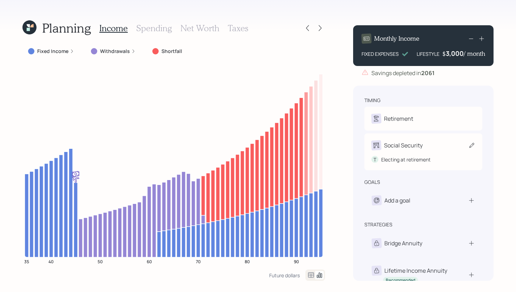
click at [436, 141] on div "Social Security" at bounding box center [423, 145] width 104 height 10
select select "9"
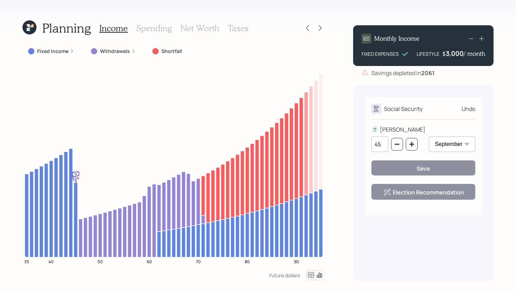
click at [382, 145] on input "45" at bounding box center [379, 144] width 17 height 15
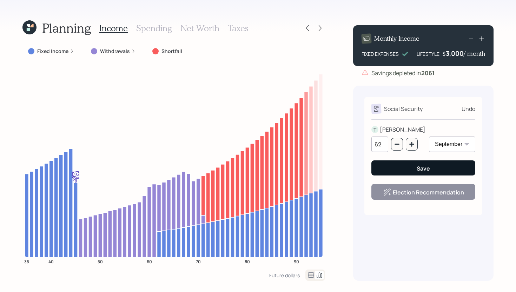
type input "62"
click at [428, 169] on div "Save" at bounding box center [423, 169] width 13 height 8
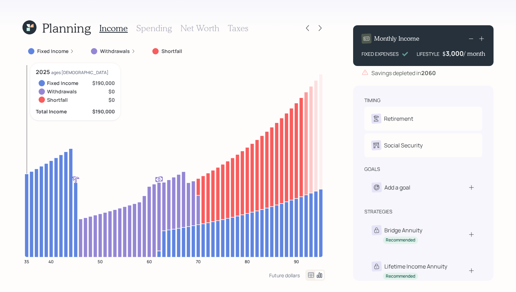
click at [26, 185] on icon at bounding box center [27, 215] width 4 height 83
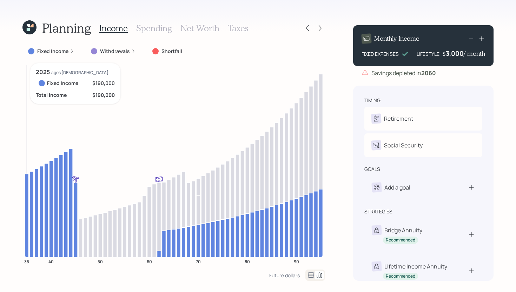
click at [26, 185] on icon at bounding box center [27, 215] width 4 height 83
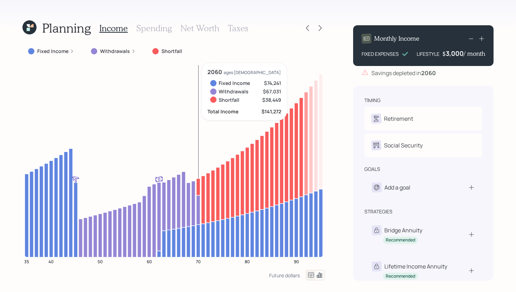
click at [198, 188] on icon at bounding box center [198, 186] width 4 height 17
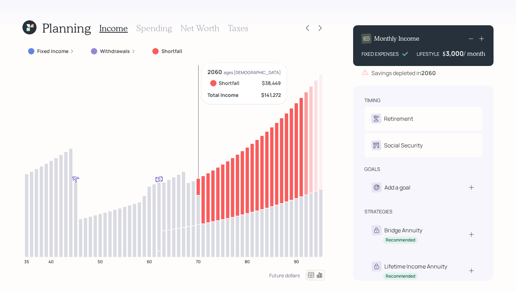
click at [199, 187] on icon at bounding box center [198, 186] width 4 height 17
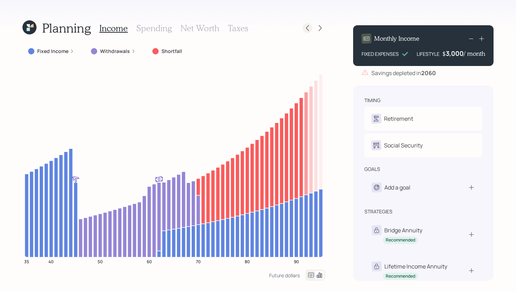
click at [308, 29] on icon at bounding box center [307, 28] width 7 height 7
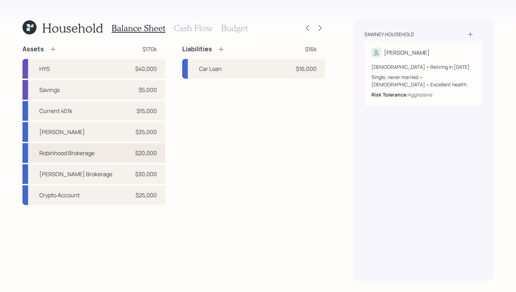
click at [93, 156] on div "Robinhood Brokerage" at bounding box center [66, 153] width 55 height 8
select select "taxable"
select select "balanced"
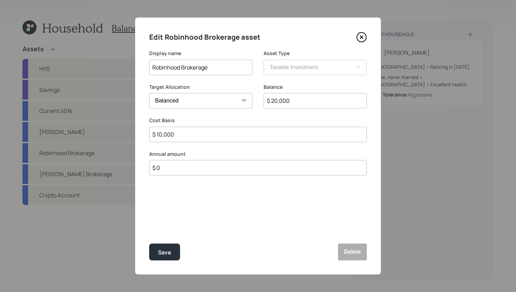
click at [176, 172] on input "$ 0" at bounding box center [258, 167] width 218 height 15
type input "$ 36,000"
click at [175, 206] on div "Select..." at bounding box center [195, 203] width 90 height 12
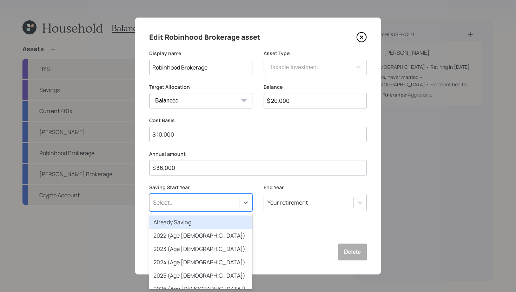
click at [175, 222] on div "Already Saving" at bounding box center [200, 222] width 103 height 13
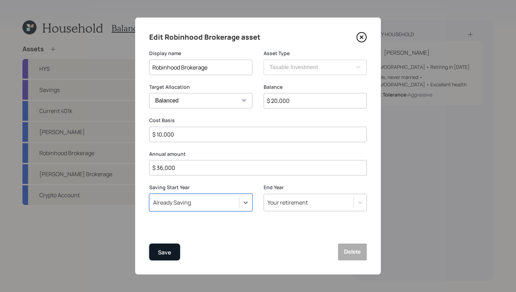
click at [169, 256] on div "Save" at bounding box center [164, 252] width 13 height 9
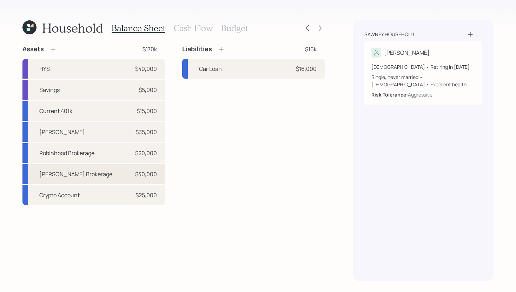
click at [121, 176] on div "Schwab Brokerage $30,000" at bounding box center [93, 174] width 143 height 20
select select "taxable"
select select "balanced"
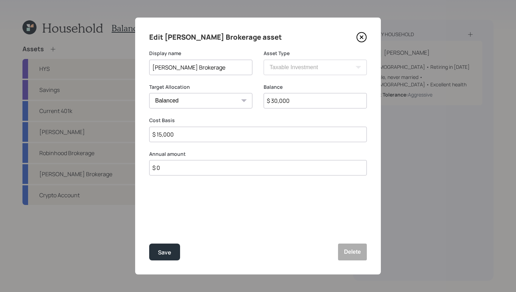
click at [359, 37] on icon at bounding box center [361, 37] width 11 height 11
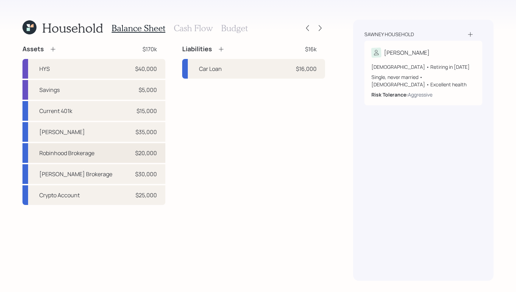
click at [103, 153] on div "Robinhood Brokerage $20,000" at bounding box center [93, 153] width 143 height 20
select select "taxable"
select select "balanced"
click at [320, 27] on icon at bounding box center [320, 28] width 7 height 7
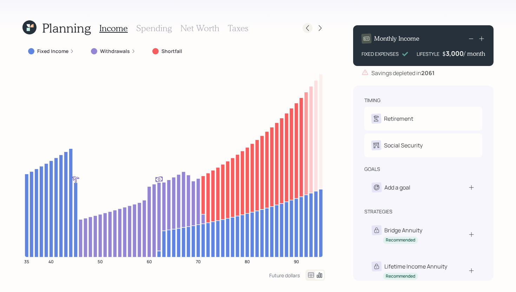
click at [308, 26] on icon at bounding box center [307, 28] width 3 height 6
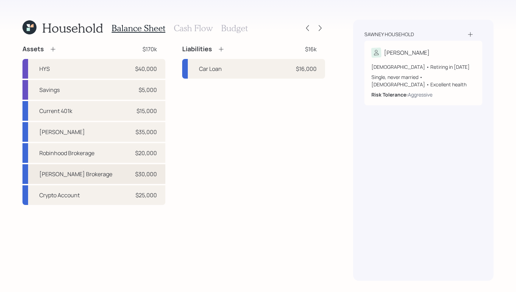
click at [112, 171] on div "Schwab Brokerage $30,000" at bounding box center [93, 174] width 143 height 20
select select "taxable"
select select "balanced"
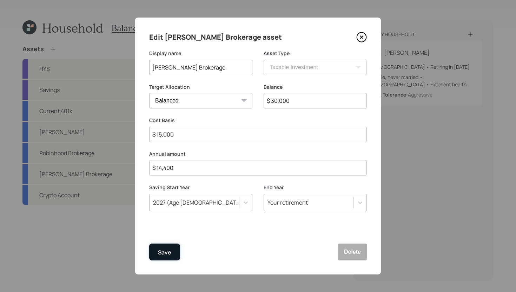
click at [164, 254] on div "Save" at bounding box center [164, 252] width 13 height 9
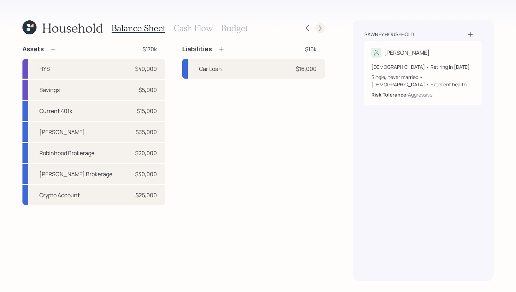
click at [320, 30] on icon at bounding box center [320, 28] width 7 height 7
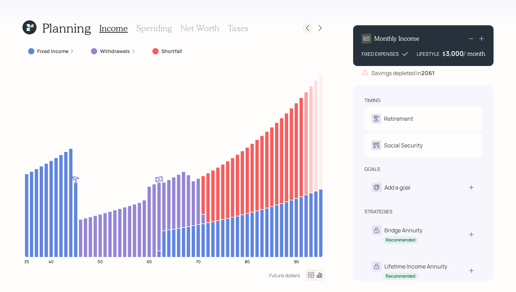
click at [306, 29] on icon at bounding box center [307, 28] width 7 height 7
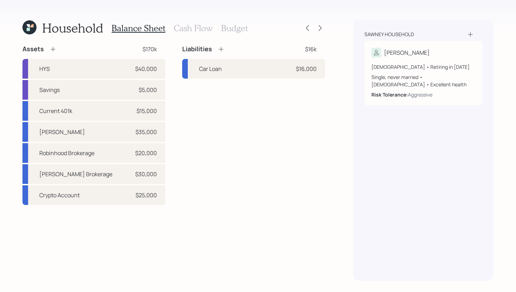
click at [190, 29] on h3 "Cash Flow" at bounding box center [193, 28] width 39 height 10
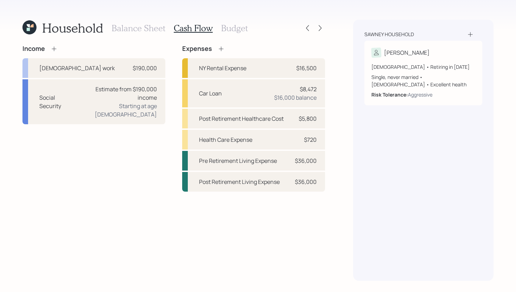
click at [55, 49] on icon at bounding box center [54, 48] width 7 height 7
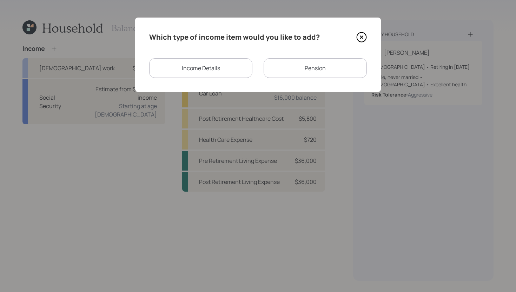
click at [187, 70] on div "Income Details" at bounding box center [200, 68] width 103 height 20
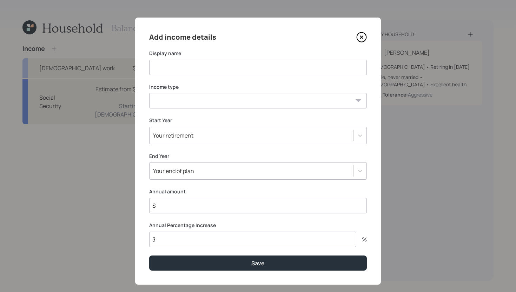
click at [187, 70] on input at bounding box center [258, 67] width 218 height 15
type input "I"
type input "Rental Income"
click at [233, 105] on select "Full-time work Part-time work Self employment Other" at bounding box center [258, 100] width 218 height 15
select select "other"
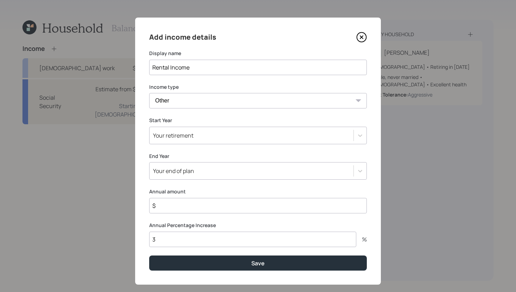
click at [149, 93] on select "Full-time work Part-time work Self employment Other" at bounding box center [258, 100] width 218 height 15
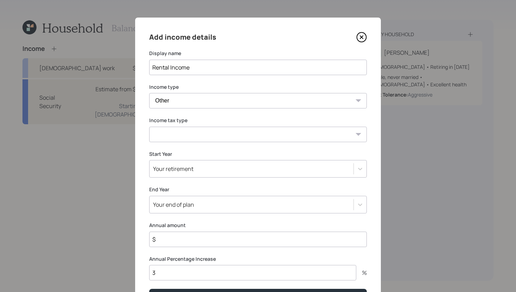
click at [190, 137] on select "Tax-free Earned Self Employment Alimony Royalties Pension / Annuity Interest Di…" at bounding box center [258, 134] width 218 height 15
select select "earned"
click at [149, 127] on select "Tax-free Earned Self Employment Alimony Royalties Pension / Annuity Interest Di…" at bounding box center [258, 134] width 218 height 15
click at [184, 172] on div "Your retirement" at bounding box center [173, 169] width 40 height 8
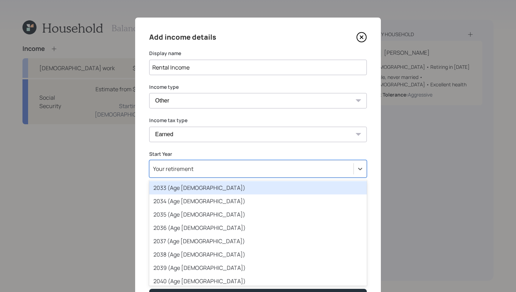
scroll to position [161, 0]
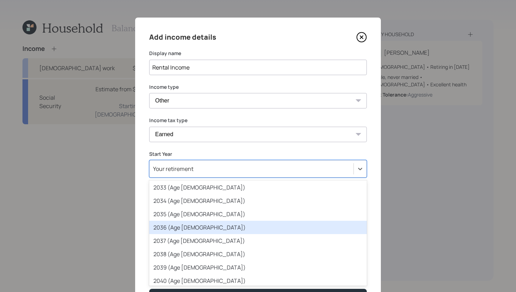
click at [183, 231] on div "2036 (Age 46)" at bounding box center [258, 227] width 218 height 13
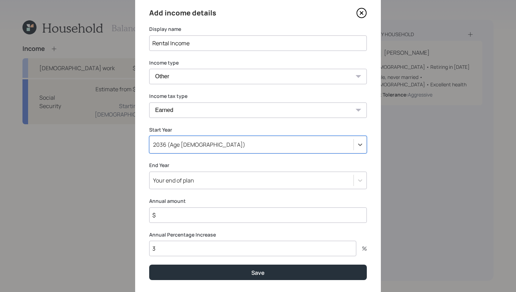
scroll to position [44, 0]
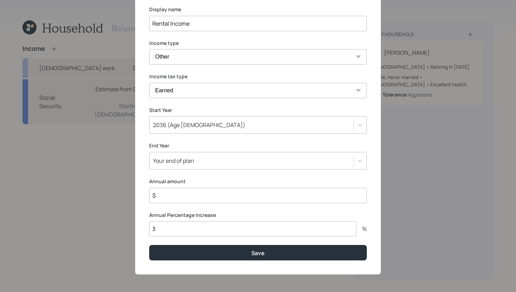
click at [182, 197] on input "$" at bounding box center [258, 195] width 218 height 15
type input "$ 4,200"
click at [191, 230] on input "3" at bounding box center [252, 228] width 207 height 15
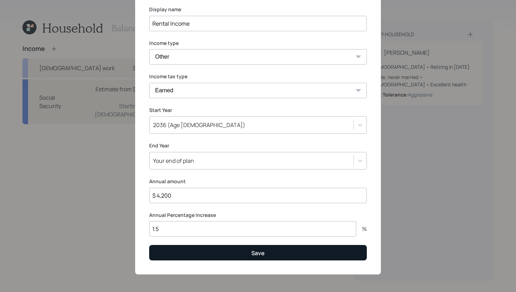
type input "1.5"
click at [216, 252] on button "Save" at bounding box center [258, 252] width 218 height 15
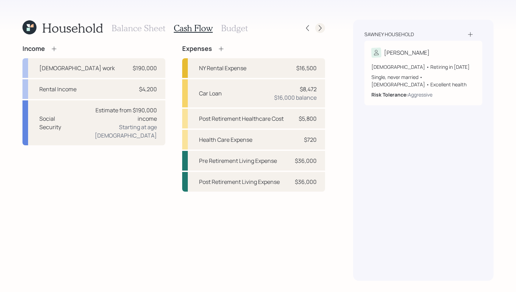
click at [324, 27] on div at bounding box center [320, 28] width 10 height 10
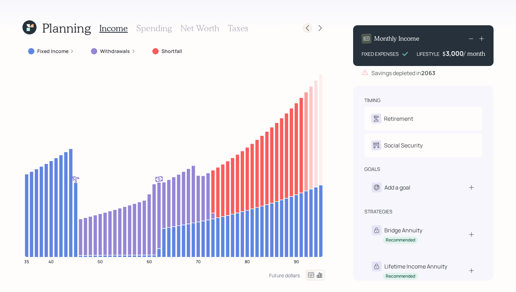
click at [310, 24] on div at bounding box center [308, 28] width 10 height 10
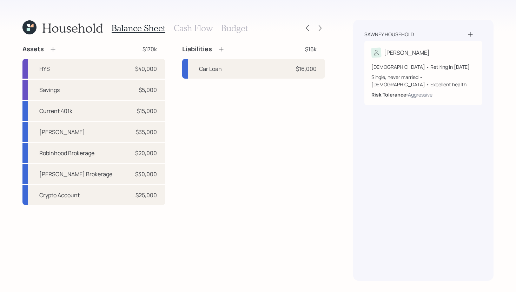
click at [193, 22] on div "Balance Sheet Cash Flow Budget" at bounding box center [180, 28] width 136 height 17
click at [192, 28] on h3 "Cash Flow" at bounding box center [193, 28] width 39 height 10
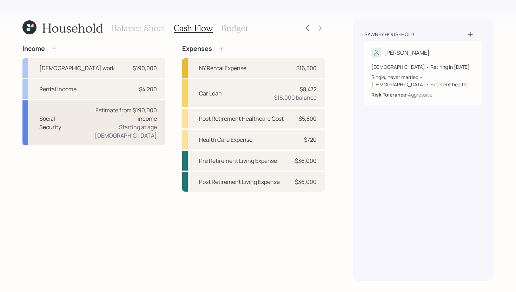
click at [86, 121] on div "Estimate from $190,000 income" at bounding box center [116, 114] width 81 height 17
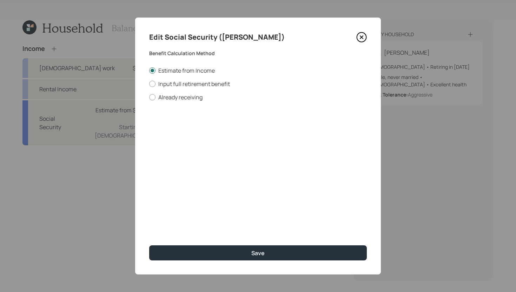
click at [363, 37] on icon at bounding box center [361, 37] width 11 height 11
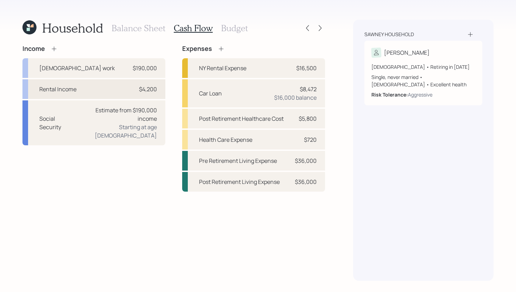
click at [107, 86] on div "Rental Income $4,200" at bounding box center [93, 89] width 143 height 20
select select "other"
select select "earned"
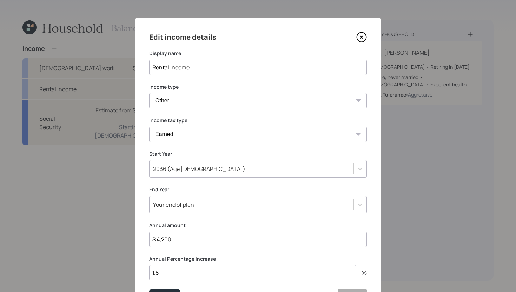
click at [180, 242] on input "$ 4,200" at bounding box center [258, 239] width 218 height 15
type input "$ 50,400"
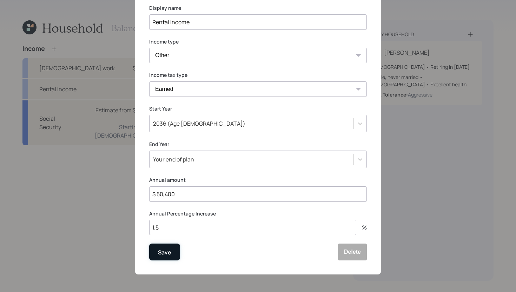
click at [161, 252] on div "Save" at bounding box center [164, 252] width 13 height 9
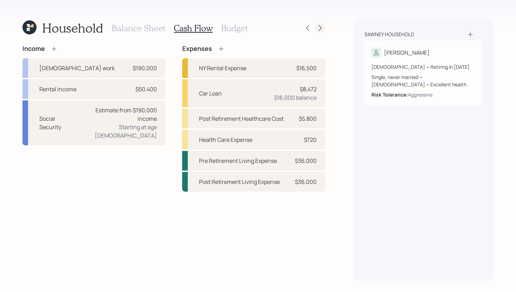
click at [318, 25] on icon at bounding box center [320, 28] width 7 height 7
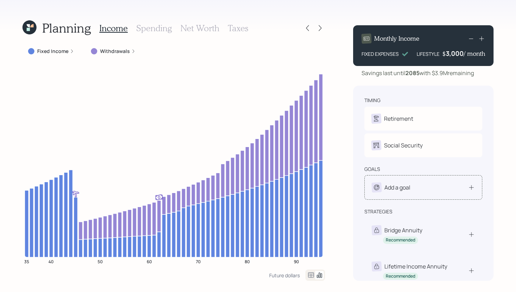
click at [408, 192] on div "Add a goal" at bounding box center [397, 187] width 26 height 8
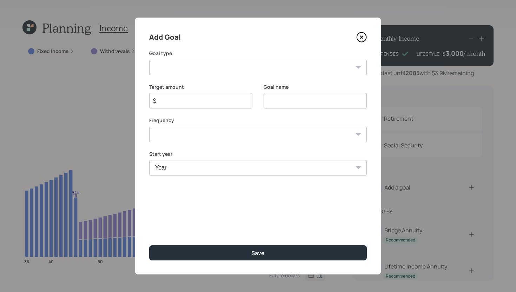
click at [349, 75] on div "Add Goal Goal type Create an emergency fund Donate to charity Purchase a home M…" at bounding box center [258, 146] width 246 height 257
click at [349, 72] on select "Create an emergency fund Donate to charity Purchase a home Make a purchase Supp…" at bounding box center [258, 67] width 218 height 15
select select "house"
click at [149, 60] on select "Create an emergency fund Donate to charity Purchase a home Make a purchase Supp…" at bounding box center [258, 67] width 218 height 15
type input "Purchase a home"
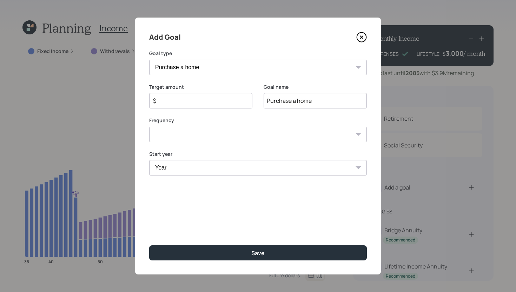
click at [359, 39] on icon at bounding box center [361, 37] width 11 height 11
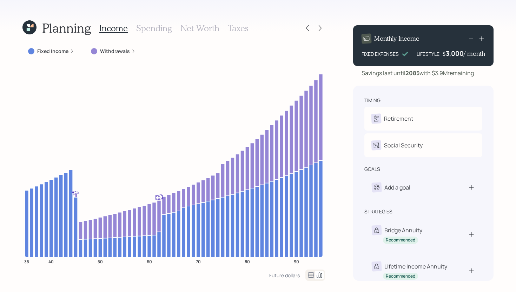
click at [156, 27] on h3 "Spending" at bounding box center [154, 28] width 36 height 10
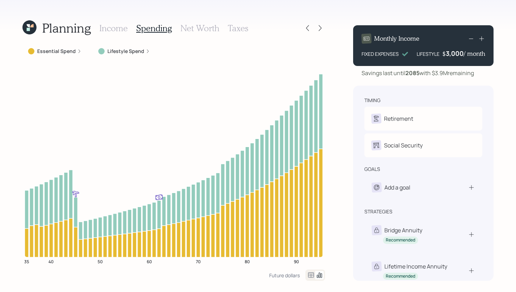
click at [197, 32] on h3 "Net Worth" at bounding box center [199, 28] width 39 height 10
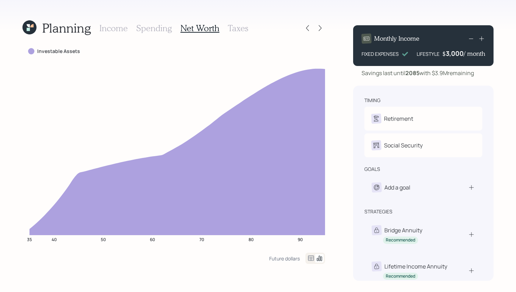
click at [233, 31] on h3 "Taxes" at bounding box center [238, 28] width 20 height 10
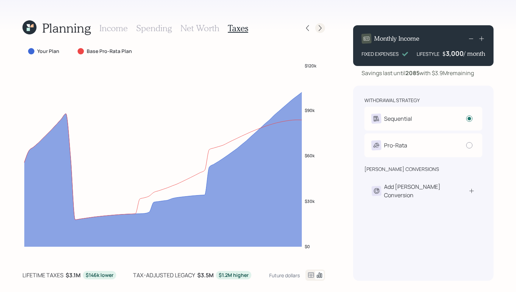
click at [320, 26] on icon at bounding box center [320, 28] width 7 height 7
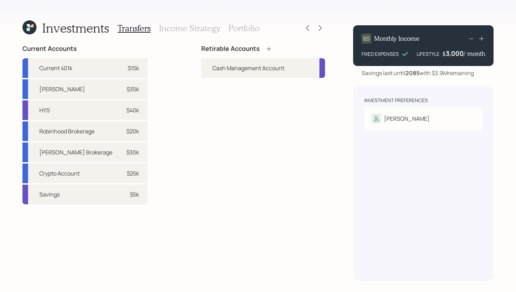
click at [266, 50] on icon at bounding box center [268, 48] width 7 height 7
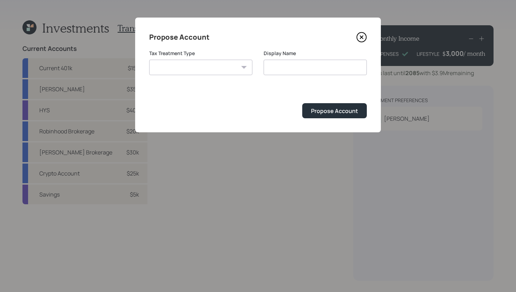
click at [215, 71] on select "Roth Taxable Traditional" at bounding box center [200, 67] width 103 height 15
select select "roth"
click at [149, 60] on select "Roth Taxable Traditional" at bounding box center [200, 67] width 103 height 15
click at [290, 68] on input "Roth" at bounding box center [315, 67] width 103 height 15
type input "Roth IRA"
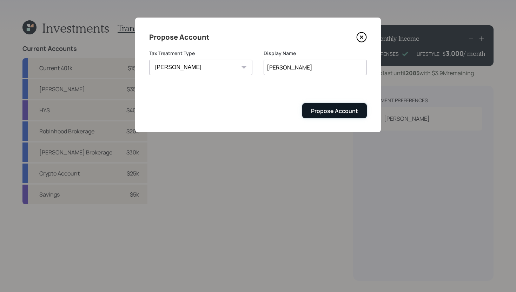
click at [337, 110] on div "Propose Account" at bounding box center [334, 111] width 47 height 8
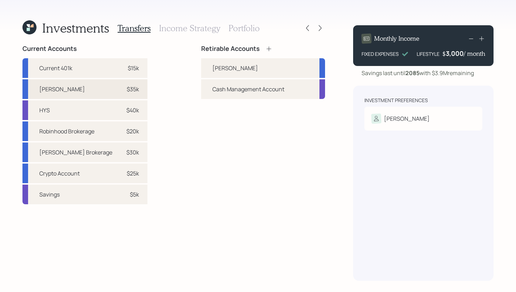
click at [127, 92] on div "Roth IRA $35k" at bounding box center [84, 89] width 125 height 20
click at [208, 75] on div "Roth IRA" at bounding box center [263, 68] width 124 height 20
select select "59dce883-d7b5-4316-a934-5ebb9b0ed0fe"
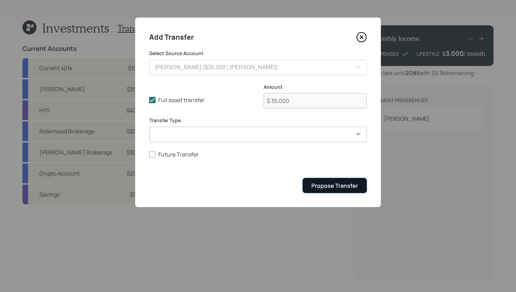
click at [342, 183] on div "Propose Transfer" at bounding box center [334, 186] width 47 height 8
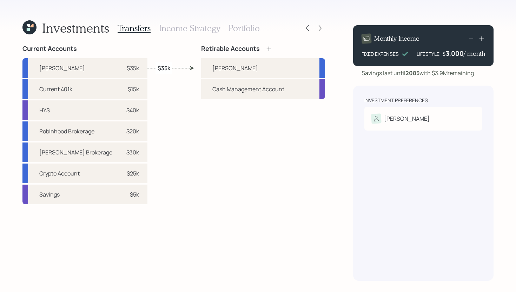
click at [269, 47] on icon at bounding box center [268, 48] width 5 height 5
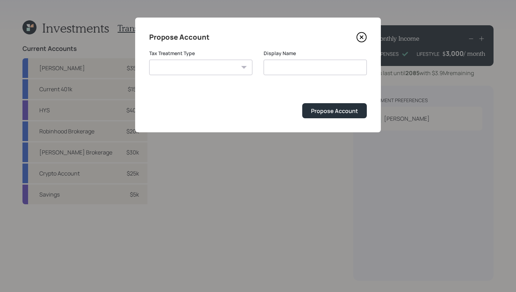
click at [225, 67] on select "Roth Taxable Traditional" at bounding box center [200, 67] width 103 height 15
select select "taxable"
click at [149, 60] on select "Roth Taxable Traditional" at bounding box center [200, 67] width 103 height 15
click at [301, 66] on input "Taxable" at bounding box center [315, 67] width 103 height 15
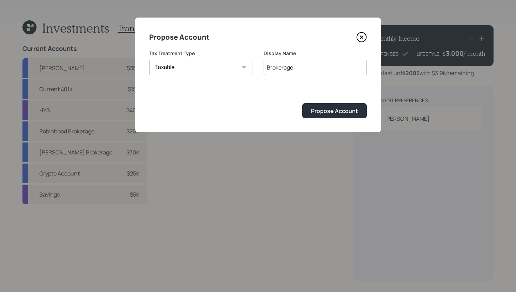
type input "Brokerage"
click at [345, 98] on form "Tax Treatment Type Roth Taxable Traditional Display Name Brokerage Propose Acco…" at bounding box center [258, 84] width 218 height 68
click at [338, 110] on div "Propose Account" at bounding box center [334, 111] width 47 height 8
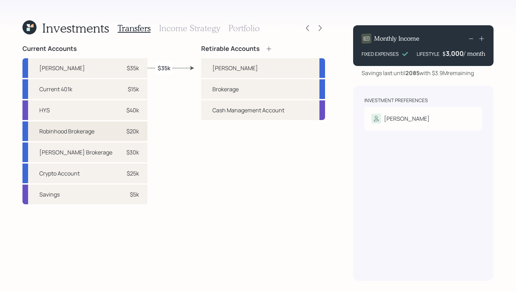
click at [126, 134] on div "Robinhood Brokerage $20k" at bounding box center [84, 131] width 125 height 20
click at [202, 87] on div "Brokerage" at bounding box center [263, 89] width 124 height 20
select select "e1dd92b7-9dc6-4424-b879-65e16d41b785"
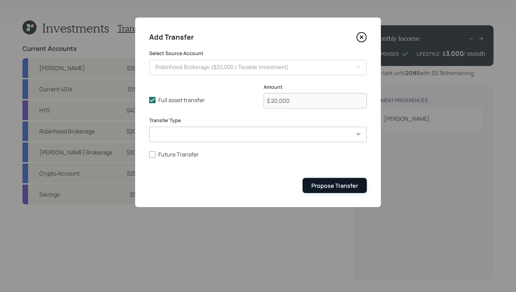
click at [323, 187] on div "Propose Transfer" at bounding box center [334, 186] width 47 height 8
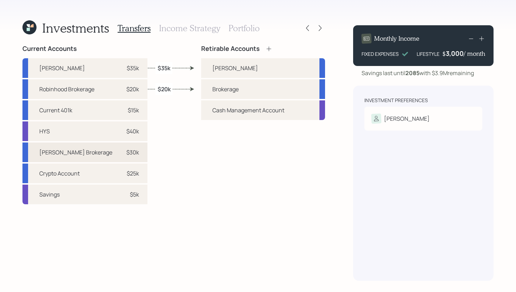
click at [127, 152] on div "Schwab Brokerage $30k" at bounding box center [84, 152] width 125 height 20
click at [198, 90] on div "Current Accounts Roth IRA $35k Robinhood Brokerage $20k Current 401k $15k HYS $…" at bounding box center [173, 163] width 303 height 236
click at [126, 153] on div "$30k" at bounding box center [132, 152] width 13 height 8
click at [212, 88] on div "Brokerage" at bounding box center [263, 89] width 124 height 20
select select "3630e75b-b3f4-48f6-b6e2-1c0c8514b166"
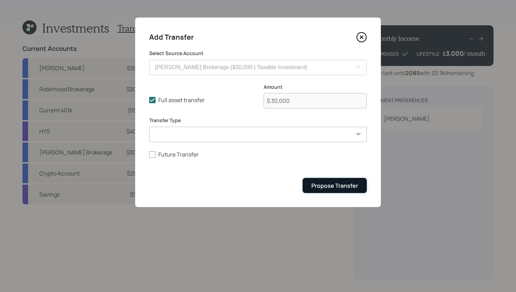
click at [319, 185] on div "Propose Transfer" at bounding box center [334, 186] width 47 height 8
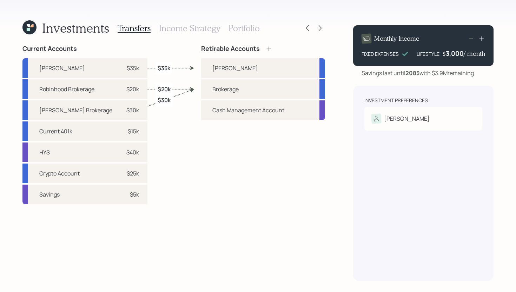
click at [190, 31] on h3 "Income Strategy" at bounding box center [189, 28] width 61 height 10
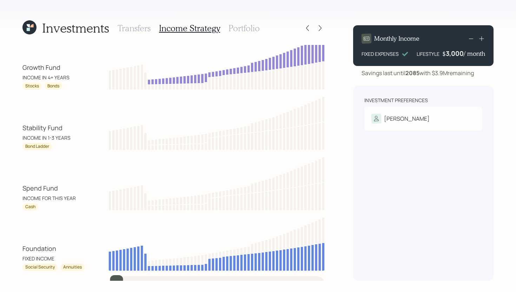
scroll to position [25, 0]
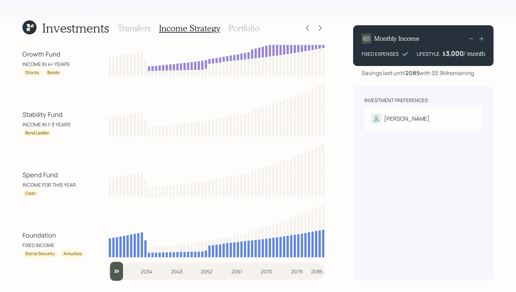
click at [117, 273] on input "slider" at bounding box center [216, 271] width 217 height 19
click at [127, 274] on input "slider" at bounding box center [216, 271] width 217 height 19
click at [137, 274] on input "slider" at bounding box center [216, 271] width 217 height 19
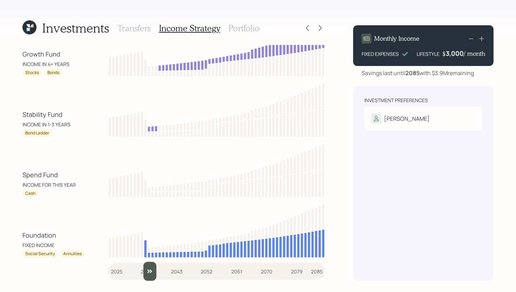
drag, startPoint x: 137, startPoint y: 274, endPoint x: 145, endPoint y: 273, distance: 8.1
click at [145, 273] on input "slider" at bounding box center [216, 271] width 217 height 19
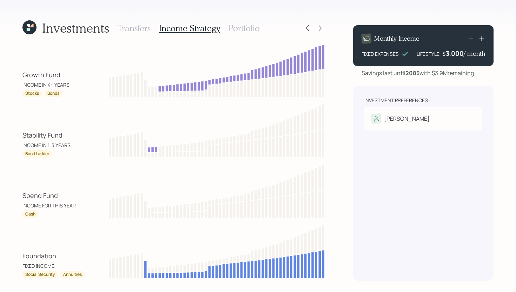
scroll to position [0, 0]
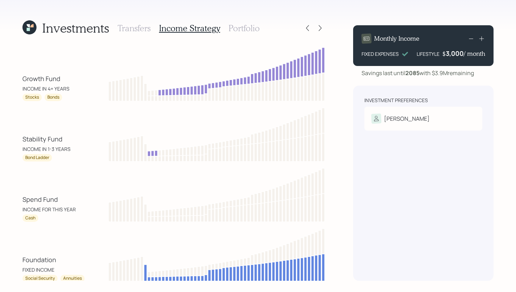
click at [52, 158] on div "Bond Ladder" at bounding box center [36, 157] width 29 height 7
drag, startPoint x: 54, startPoint y: 159, endPoint x: 24, endPoint y: 158, distance: 29.8
click at [24, 159] on div "Bond Ladder" at bounding box center [53, 157] width 63 height 7
click at [60, 158] on div "Bond Ladder" at bounding box center [53, 157] width 63 height 7
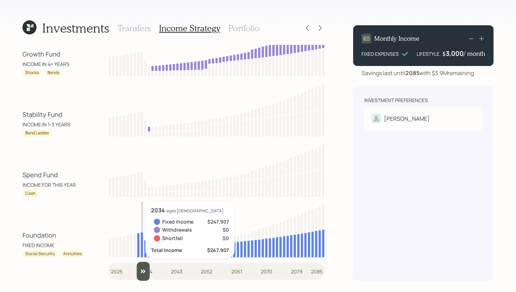
drag, startPoint x: 152, startPoint y: 274, endPoint x: 140, endPoint y: 271, distance: 11.9
click at [140, 271] on input "slider" at bounding box center [216, 271] width 217 height 19
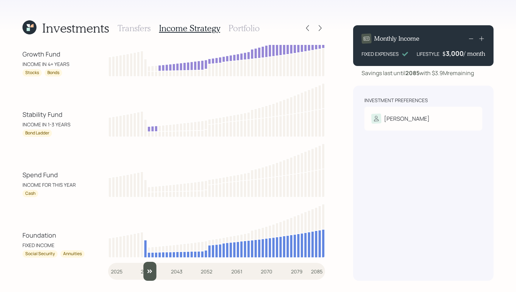
click at [145, 272] on input "slider" at bounding box center [216, 271] width 217 height 19
click at [152, 272] on input "slider" at bounding box center [216, 271] width 217 height 19
drag, startPoint x: 158, startPoint y: 272, endPoint x: 150, endPoint y: 271, distance: 7.6
click at [150, 271] on input "slider" at bounding box center [216, 271] width 217 height 19
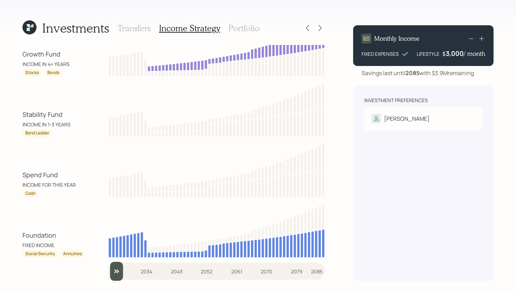
drag, startPoint x: 152, startPoint y: 274, endPoint x: 92, endPoint y: 274, distance: 60.4
type input "2025"
click at [108, 274] on input "slider" at bounding box center [216, 271] width 217 height 19
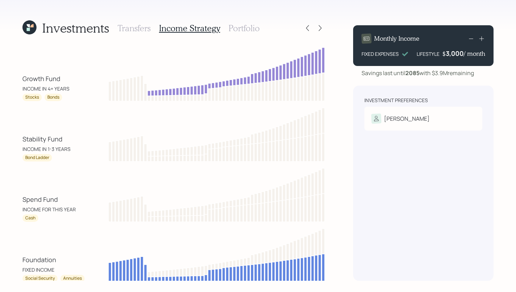
click at [238, 30] on h3 "Portfolio" at bounding box center [243, 28] width 31 height 10
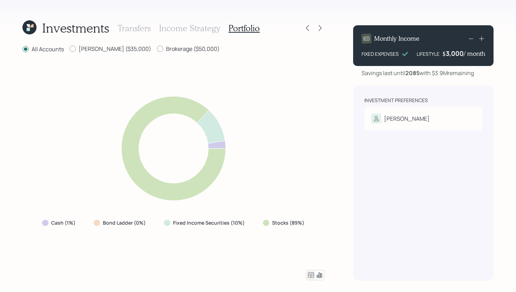
click at [310, 276] on icon at bounding box center [311, 275] width 8 height 8
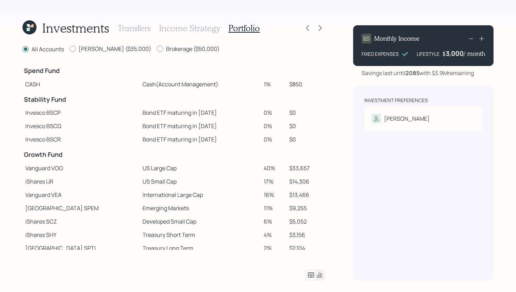
drag, startPoint x: 264, startPoint y: 82, endPoint x: 242, endPoint y: 82, distance: 21.8
click at [242, 82] on tr "CASH Cash (Account Management) 1% $850" at bounding box center [173, 84] width 303 height 13
click at [210, 97] on td at bounding box center [200, 98] width 121 height 15
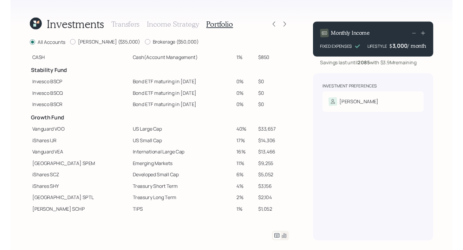
scroll to position [20, 0]
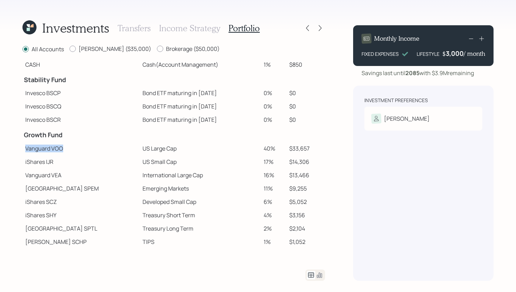
drag, startPoint x: 25, startPoint y: 150, endPoint x: 72, endPoint y: 149, distance: 46.7
click at [72, 149] on td "Vanguard VOO" at bounding box center [80, 148] width 117 height 13
drag, startPoint x: 114, startPoint y: 147, endPoint x: 151, endPoint y: 147, distance: 36.5
click at [151, 147] on td "US Large Cap" at bounding box center [200, 148] width 121 height 13
click at [165, 146] on td "US Large Cap" at bounding box center [200, 148] width 121 height 13
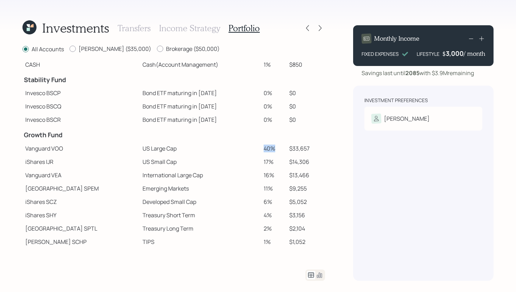
drag, startPoint x: 266, startPoint y: 150, endPoint x: 252, endPoint y: 150, distance: 14.7
click at [261, 150] on td "40%" at bounding box center [274, 148] width 26 height 13
click at [161, 150] on td "US Large Cap" at bounding box center [200, 148] width 121 height 13
drag, startPoint x: 167, startPoint y: 188, endPoint x: 115, endPoint y: 185, distance: 51.7
click at [140, 185] on td "Emerging Markets" at bounding box center [200, 188] width 121 height 13
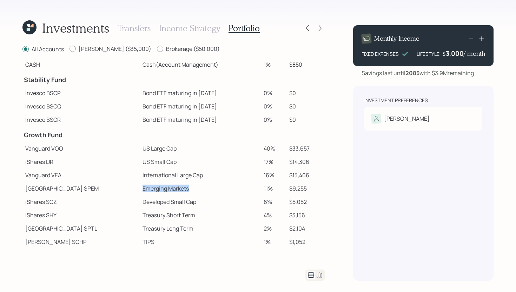
click at [172, 189] on td "Emerging Markets" at bounding box center [200, 188] width 121 height 13
drag, startPoint x: 127, startPoint y: 242, endPoint x: 40, endPoint y: 242, distance: 87.0
click at [40, 242] on tr "Schwab SCHP TIPS 1% $1,052" at bounding box center [173, 241] width 303 height 13
click at [140, 241] on td "TIPS" at bounding box center [200, 241] width 121 height 13
drag, startPoint x: 255, startPoint y: 148, endPoint x: 266, endPoint y: 148, distance: 10.6
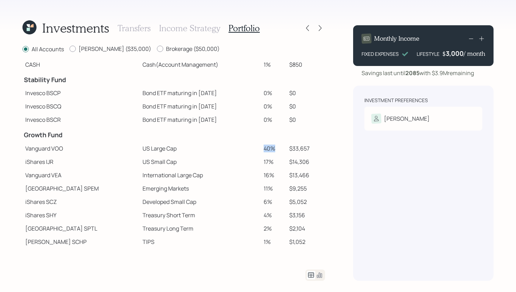
click at [266, 148] on td "40%" at bounding box center [274, 148] width 26 height 13
click at [269, 150] on td "40%" at bounding box center [274, 148] width 26 height 13
click at [319, 26] on icon at bounding box center [320, 28] width 3 height 6
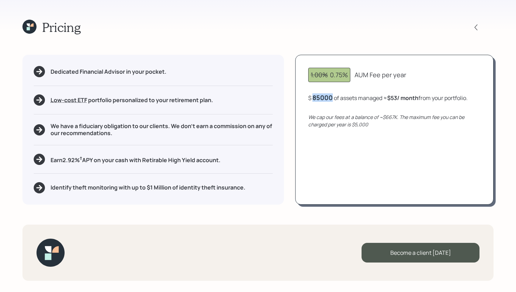
drag, startPoint x: 335, startPoint y: 97, endPoint x: 309, endPoint y: 98, distance: 26.7
click at [309, 98] on div "$ 85000 of assets managed ≈ $53 / month from your portfolio ." at bounding box center [387, 97] width 159 height 9
click at [300, 88] on div "1.00% 0.75% AUM Fee per year $ 85,000 of assets managed ≈ $53 / month from your…" at bounding box center [394, 130] width 198 height 150
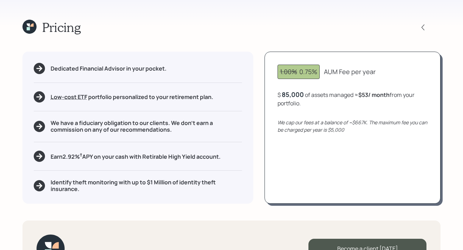
click at [33, 28] on icon at bounding box center [29, 27] width 14 height 14
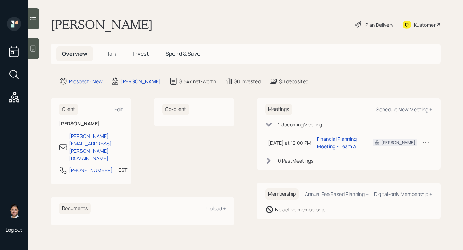
click at [111, 55] on span "Plan" at bounding box center [110, 54] width 12 height 8
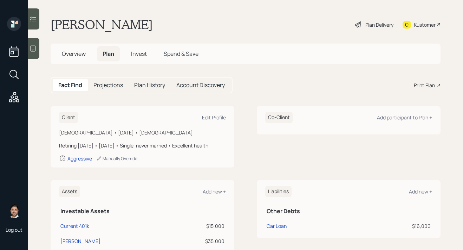
click at [419, 85] on div "Print Plan" at bounding box center [423, 84] width 21 height 7
